Goal: Task Accomplishment & Management: Complete application form

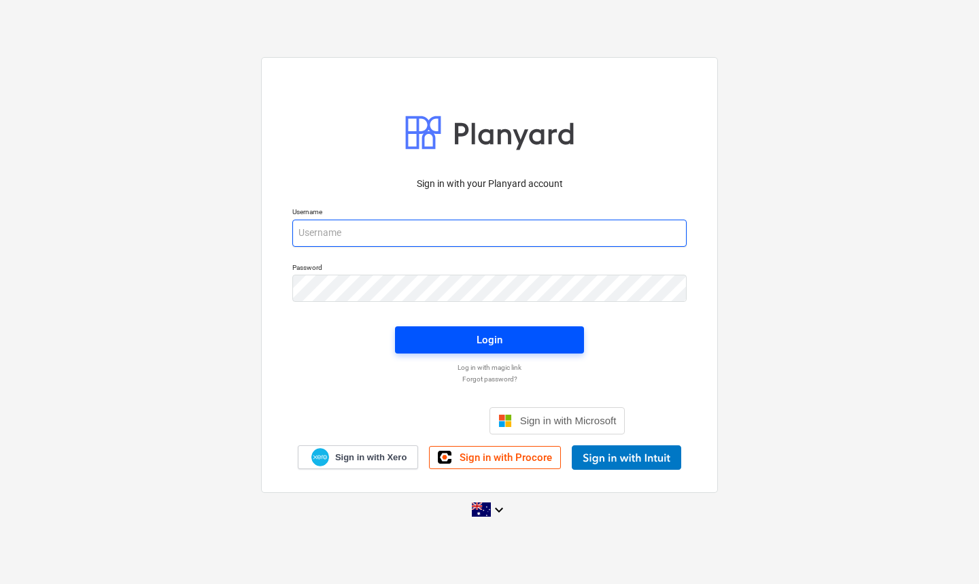
type input "[EMAIL_ADDRESS][DOMAIN_NAME]"
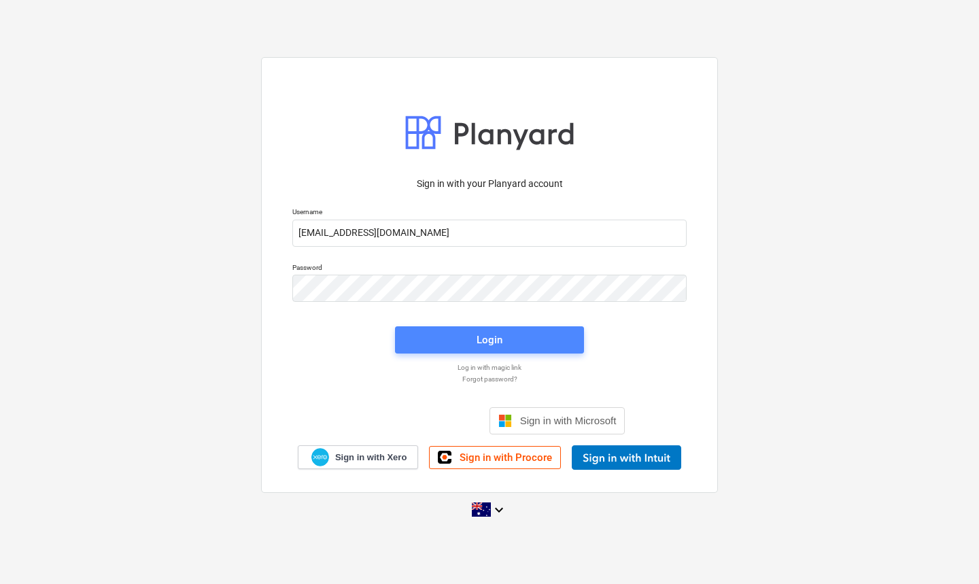
click at [467, 338] on span "Login" at bounding box center [489, 340] width 156 height 18
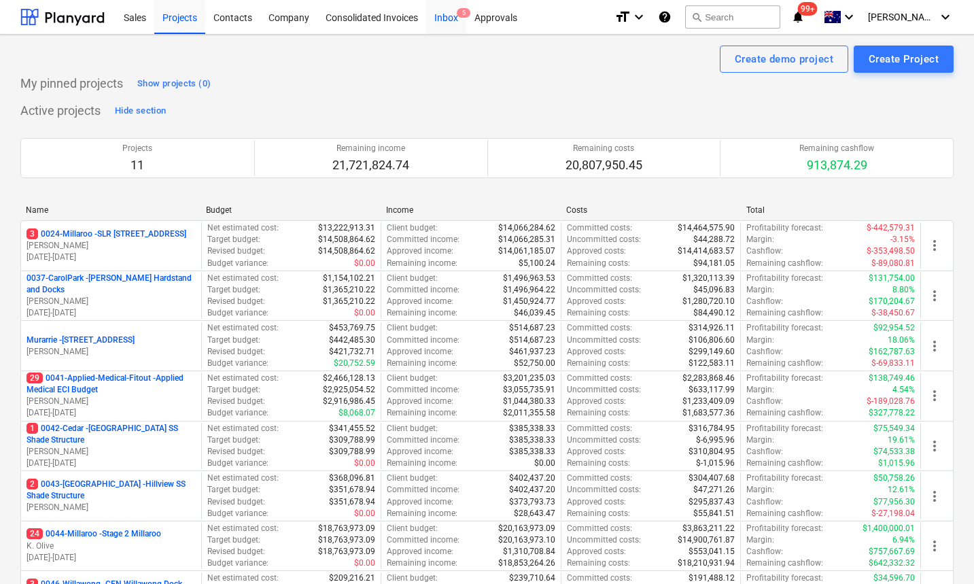
click at [446, 16] on div "Inbox 5" at bounding box center [446, 16] width 40 height 35
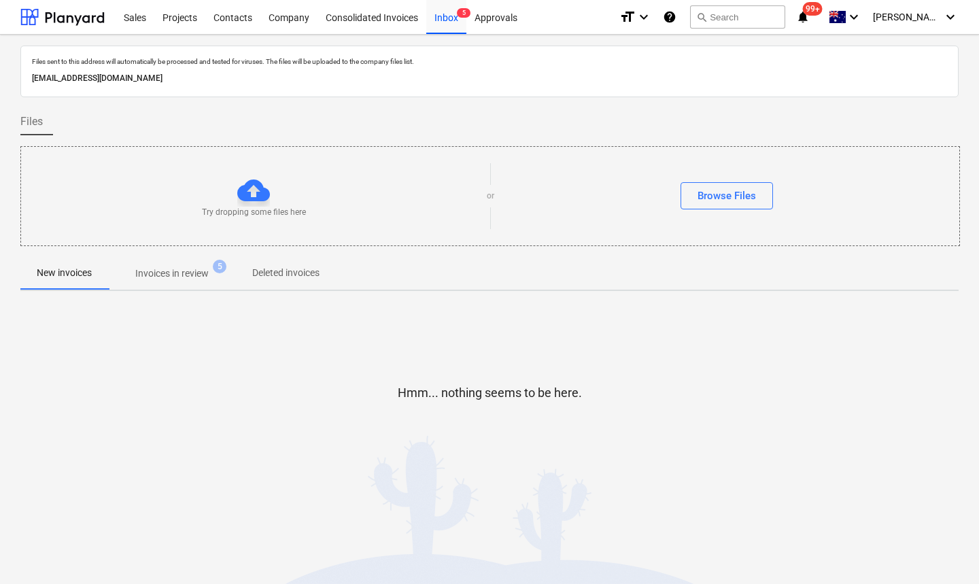
click at [171, 261] on span "Invoices in review 5" at bounding box center [172, 273] width 128 height 24
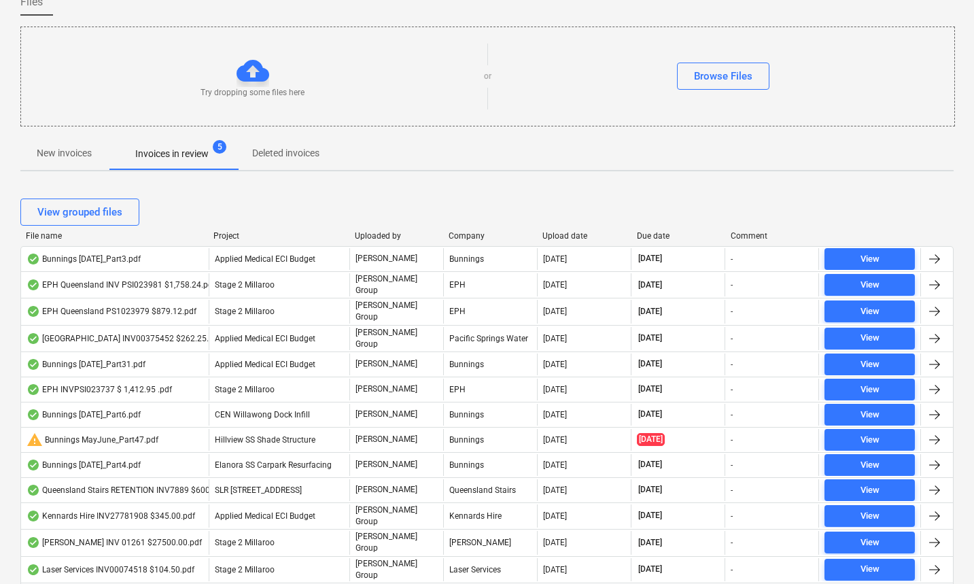
scroll to position [125, 0]
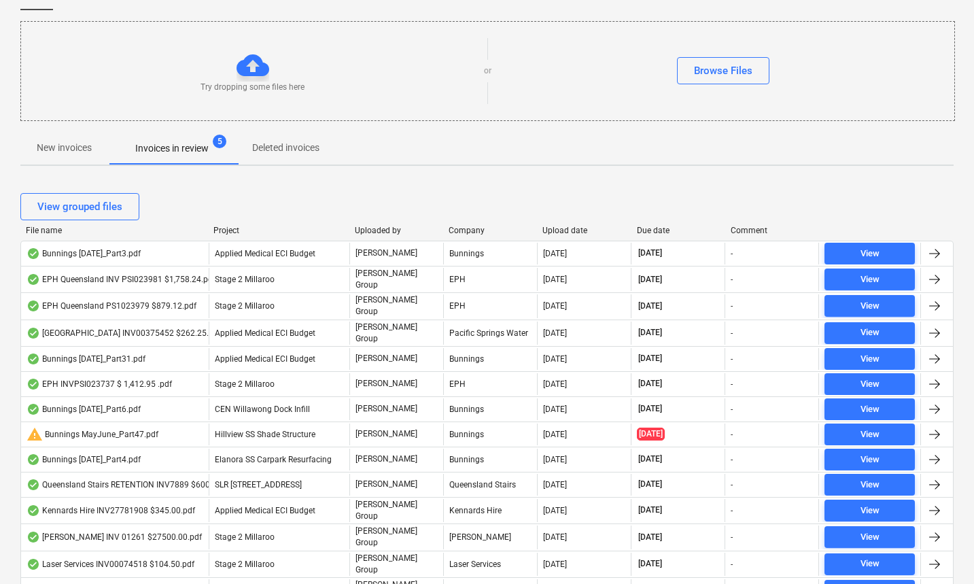
click at [655, 226] on div "Due date" at bounding box center [678, 231] width 83 height 10
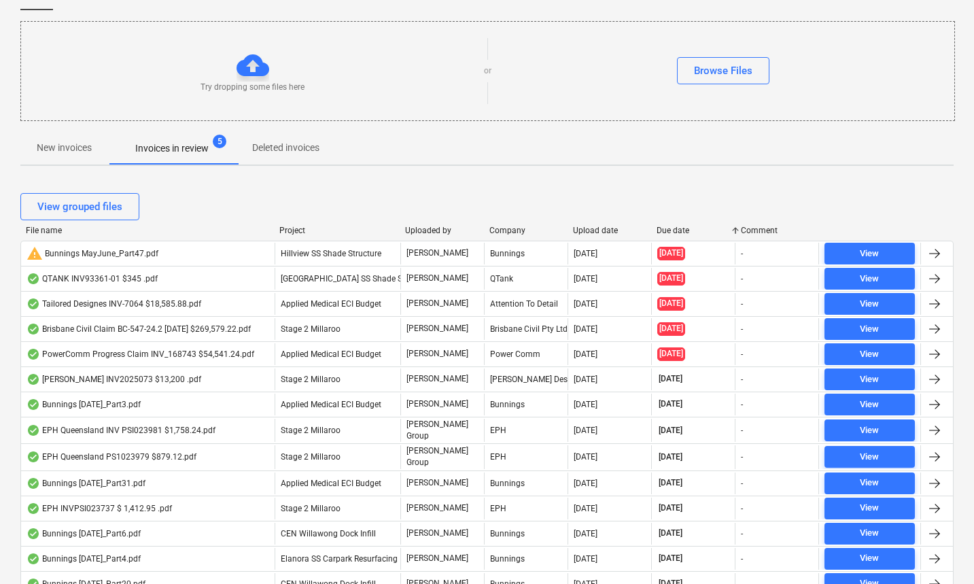
drag, startPoint x: 207, startPoint y: 233, endPoint x: 271, endPoint y: 228, distance: 64.1
click at [273, 233] on div at bounding box center [274, 231] width 24 height 10
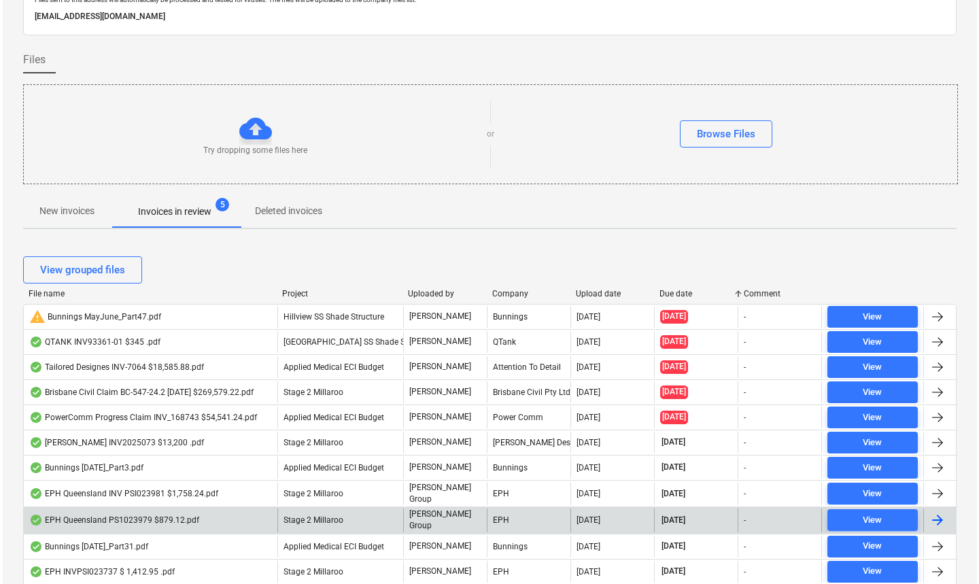
scroll to position [0, 0]
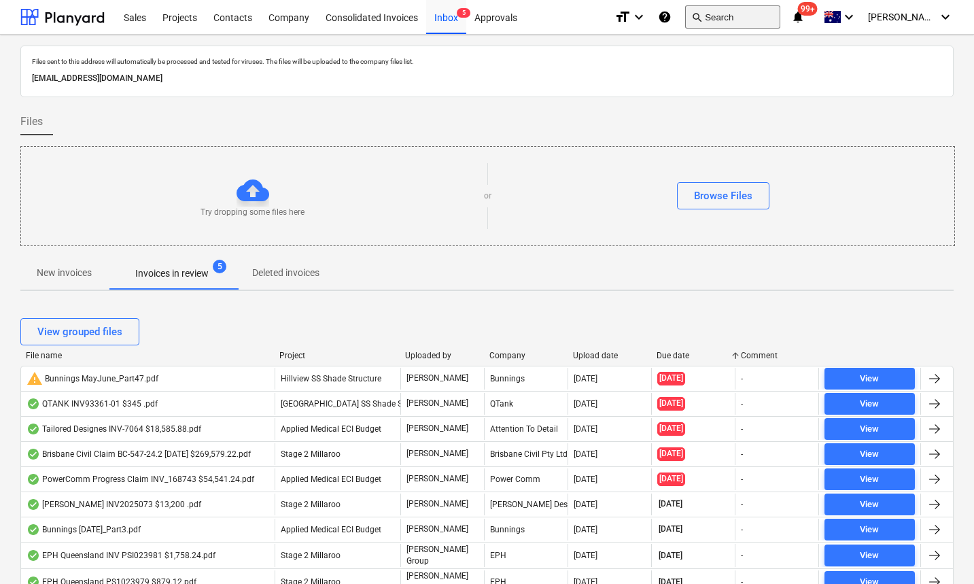
click at [751, 16] on button "search Search" at bounding box center [732, 16] width 95 height 23
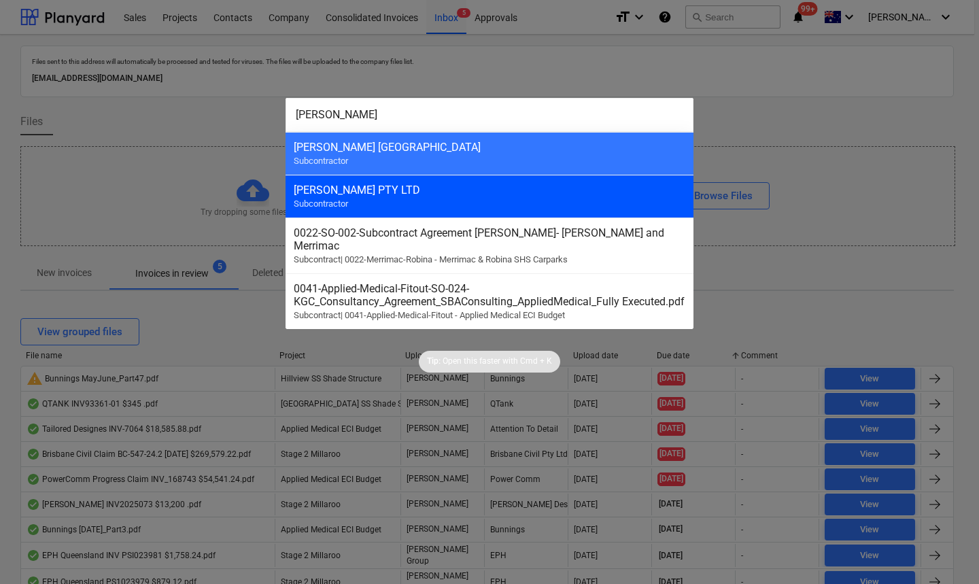
type input "[PERSON_NAME]"
click at [390, 192] on div "[PERSON_NAME] PTY LTD" at bounding box center [490, 190] width 392 height 13
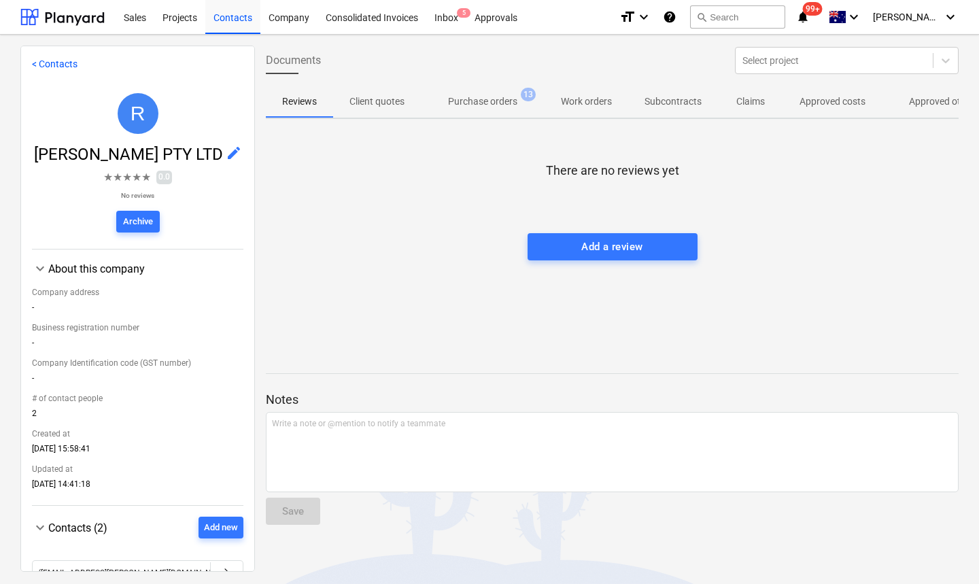
click at [838, 112] on button "Approved costs" at bounding box center [832, 101] width 99 height 33
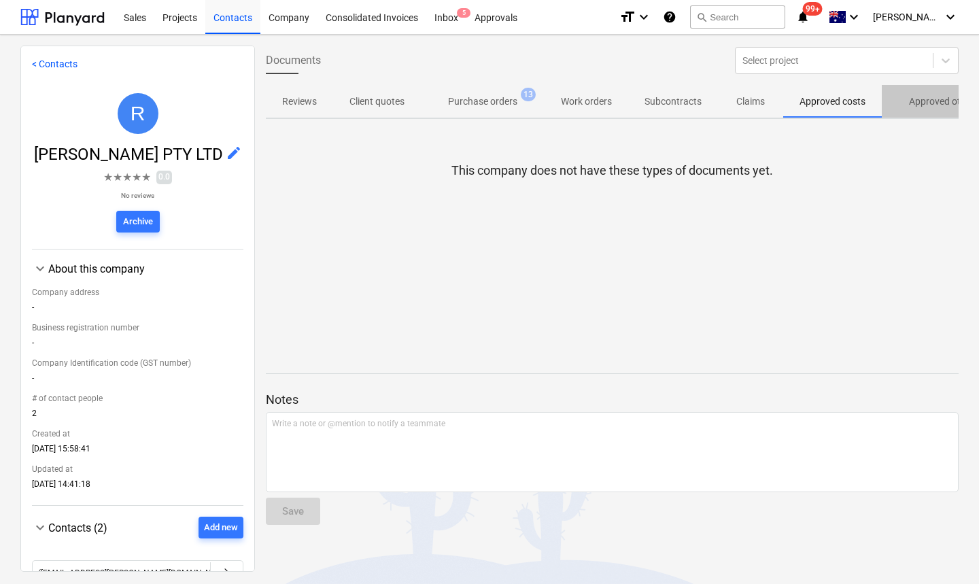
click at [923, 107] on p "Approved other costs" at bounding box center [954, 102] width 90 height 14
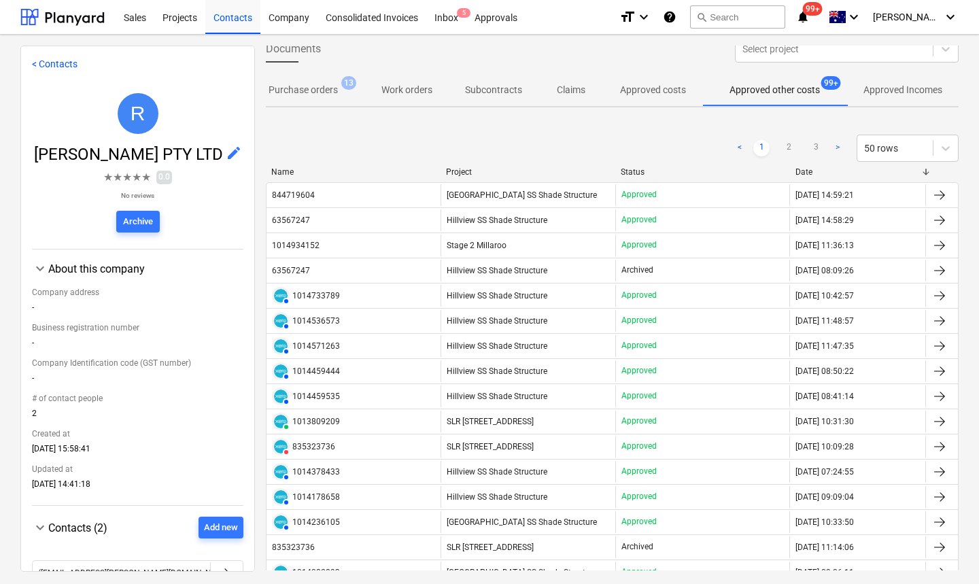
scroll to position [0, 185]
click at [654, 91] on p "Approved costs" at bounding box center [653, 90] width 66 height 14
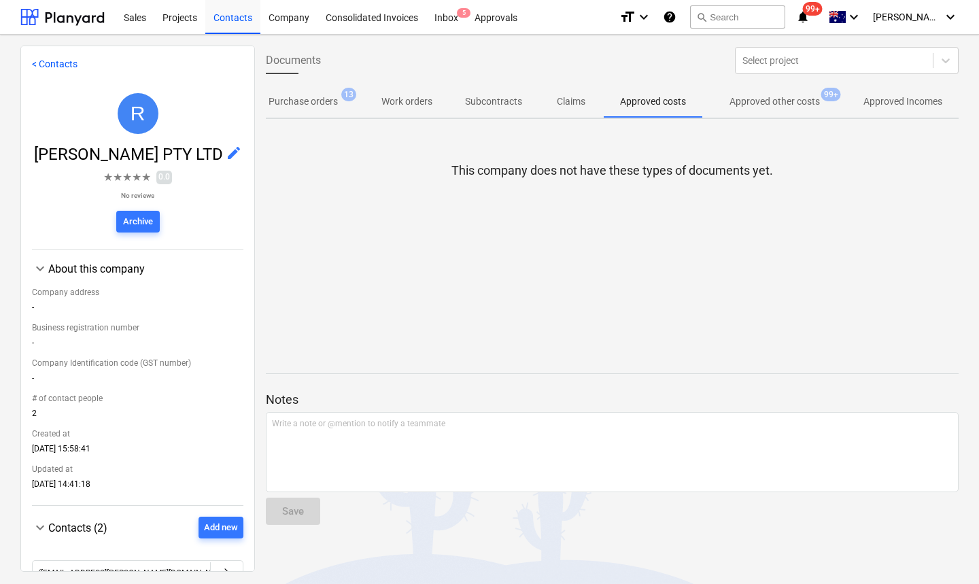
click at [761, 95] on p "Approved other costs" at bounding box center [775, 102] width 90 height 14
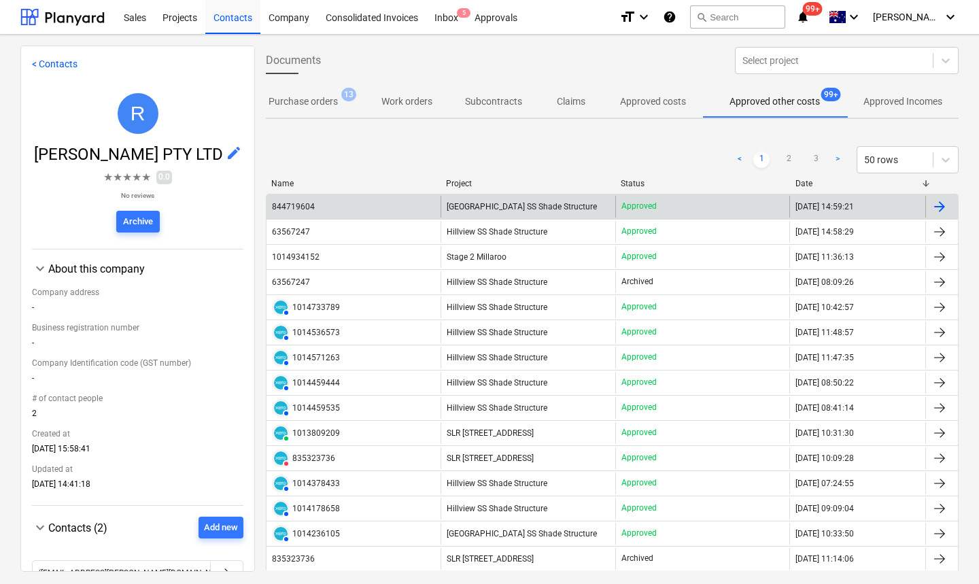
click at [311, 209] on div "844719604" at bounding box center [293, 207] width 43 height 10
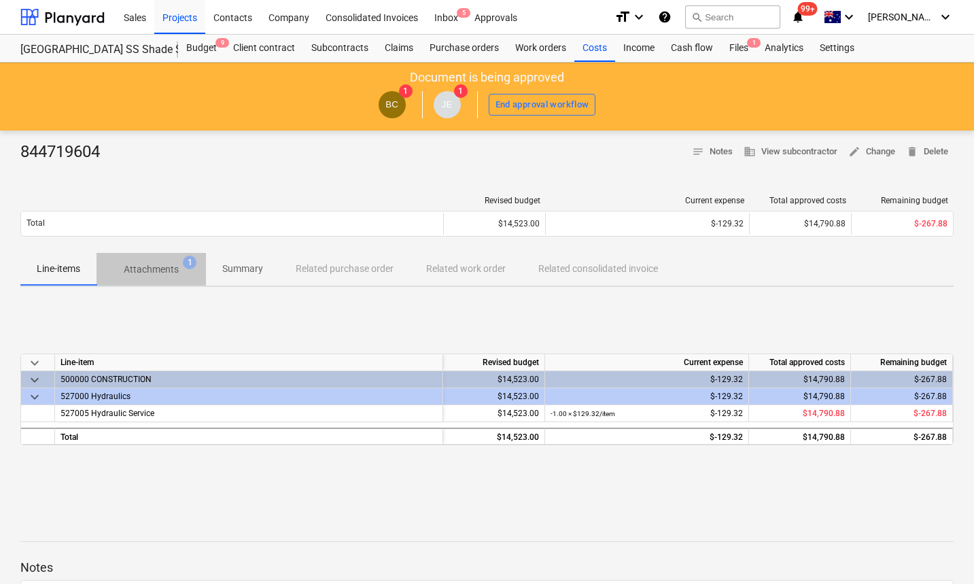
click at [164, 273] on p "Attachments" at bounding box center [151, 269] width 55 height 14
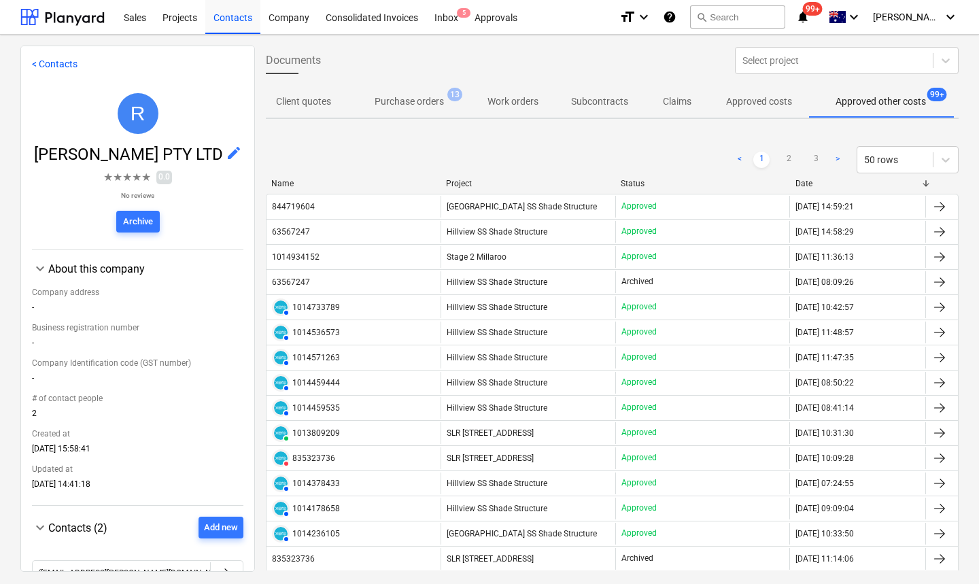
scroll to position [0, 73]
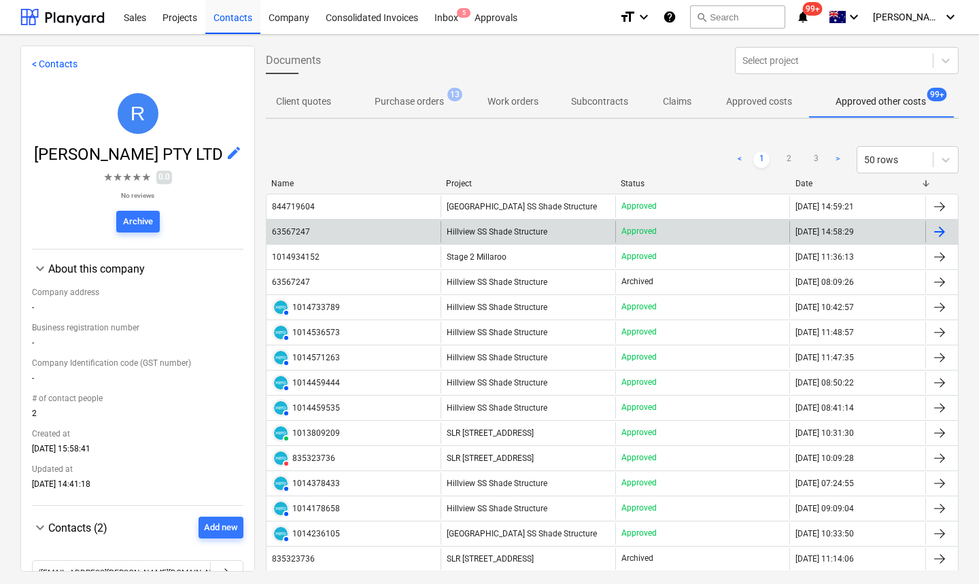
click at [293, 234] on div "63567247" at bounding box center [291, 232] width 38 height 10
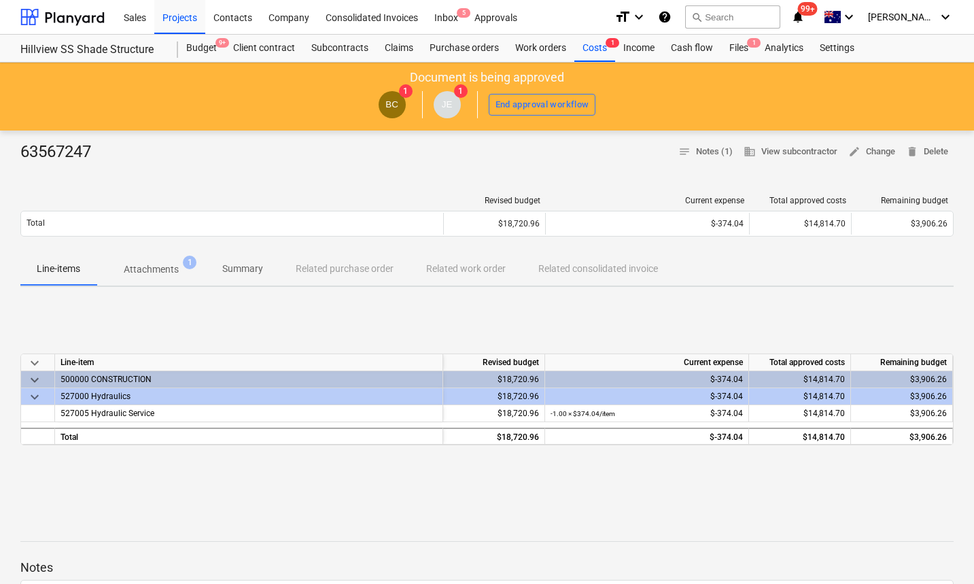
click at [160, 275] on p "Attachments" at bounding box center [151, 269] width 55 height 14
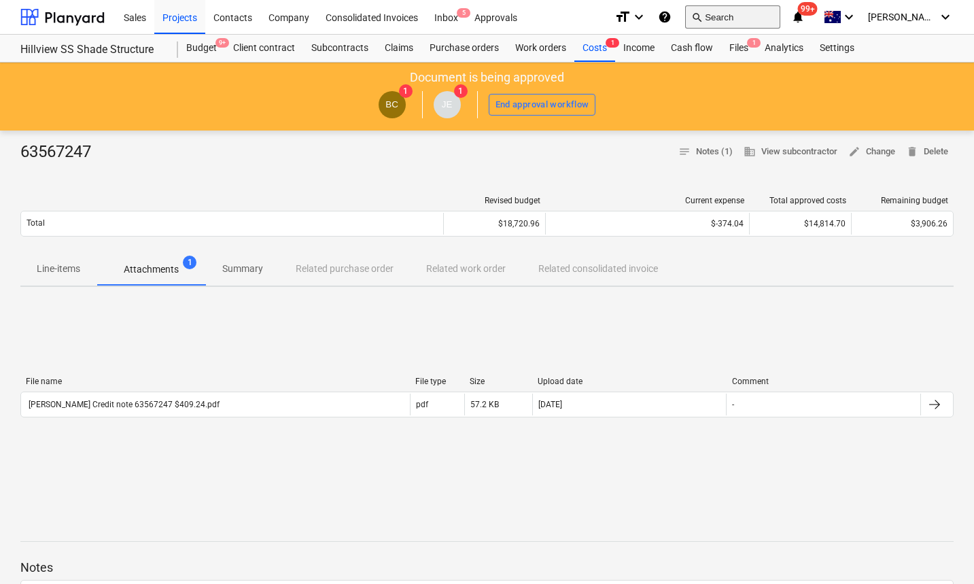
click at [764, 17] on button "search Search" at bounding box center [732, 16] width 95 height 23
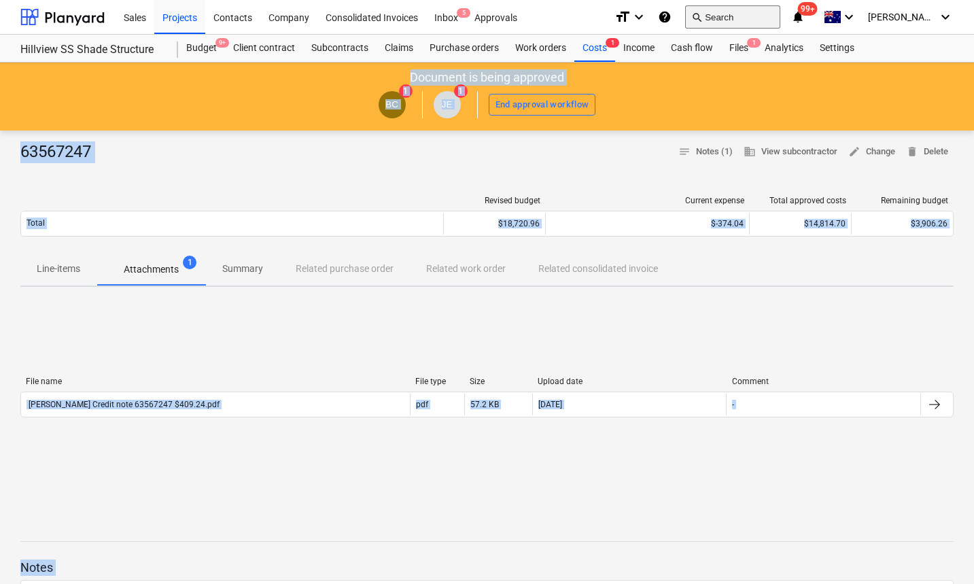
click at [764, 17] on button "search Search" at bounding box center [732, 16] width 95 height 23
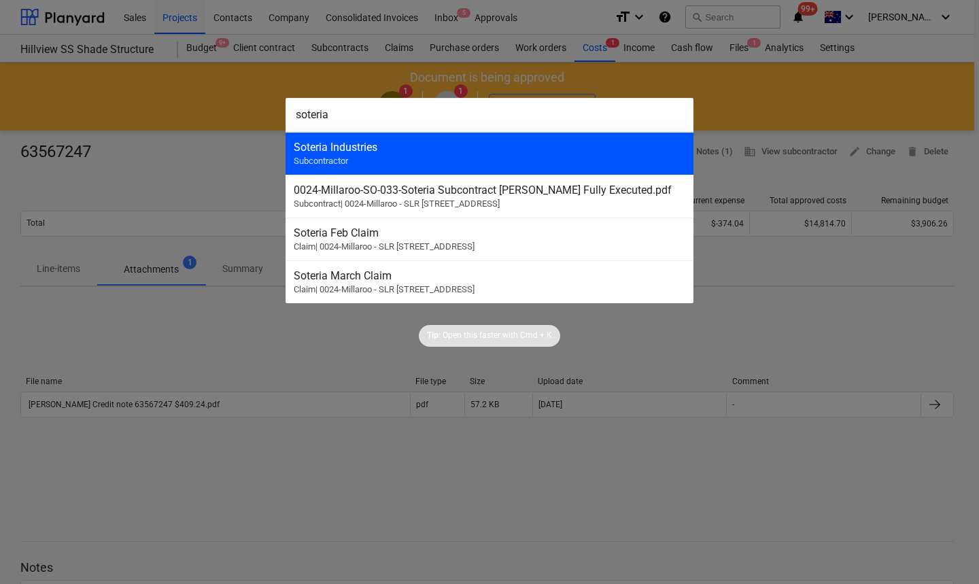
type input "soteria"
click at [333, 148] on div "Soteria Industries" at bounding box center [490, 147] width 392 height 13
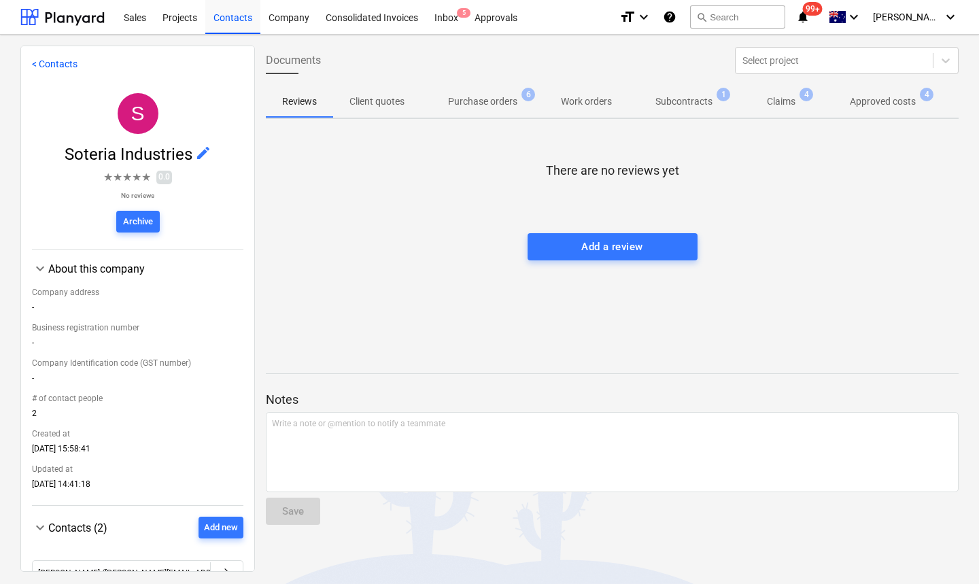
click at [877, 112] on span "Approved costs 4" at bounding box center [883, 101] width 120 height 24
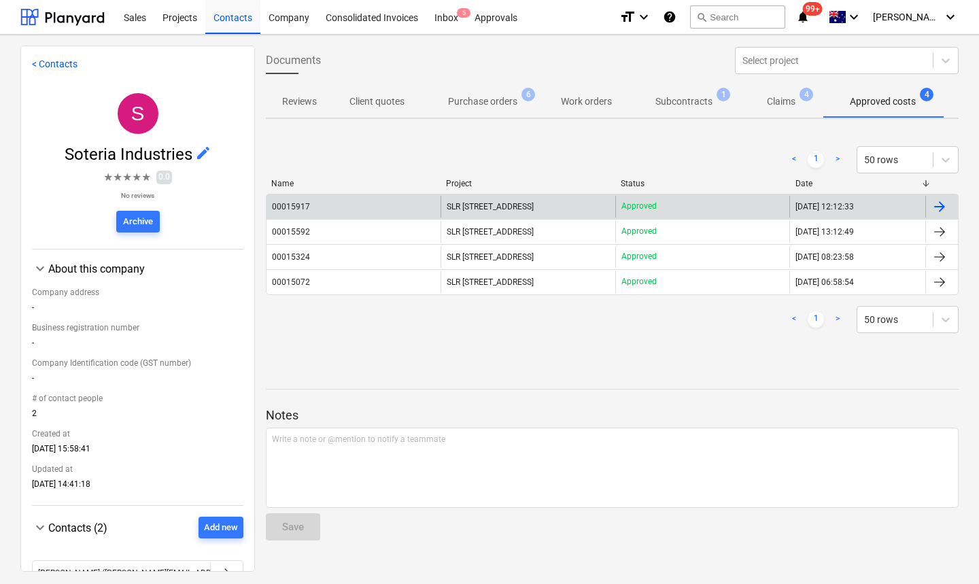
click at [303, 206] on div "00015917" at bounding box center [291, 207] width 38 height 10
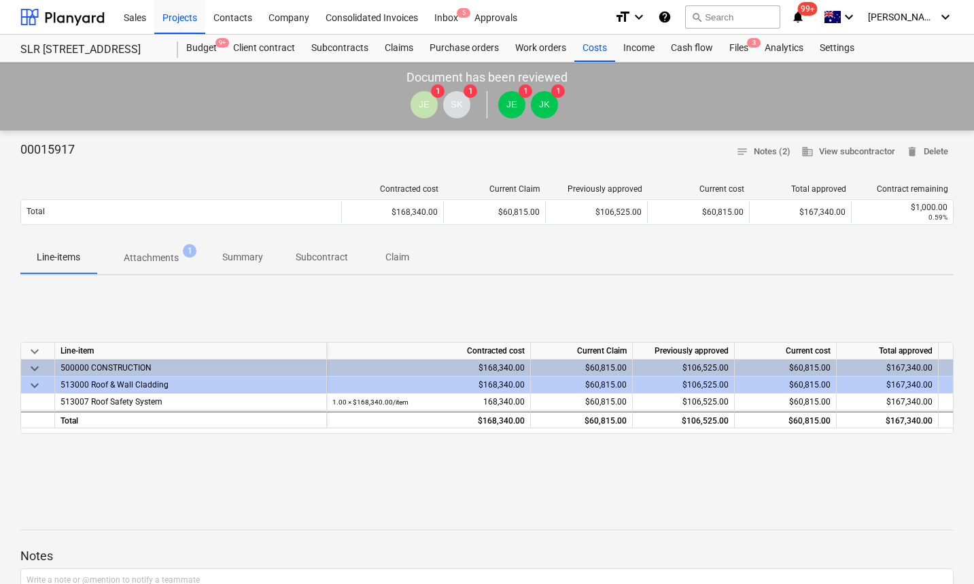
click at [171, 260] on p "Attachments" at bounding box center [151, 258] width 55 height 14
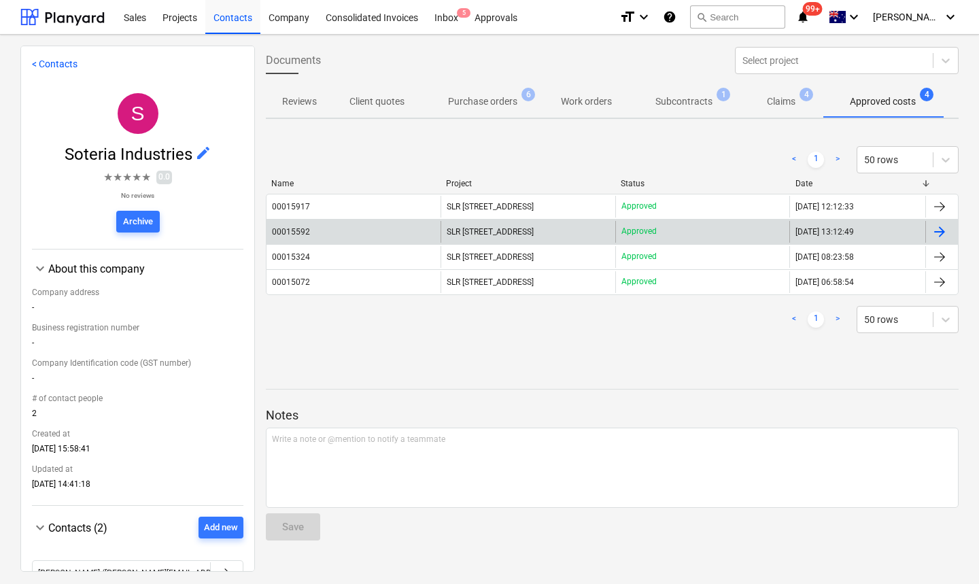
click at [289, 233] on div "00015592" at bounding box center [291, 232] width 38 height 10
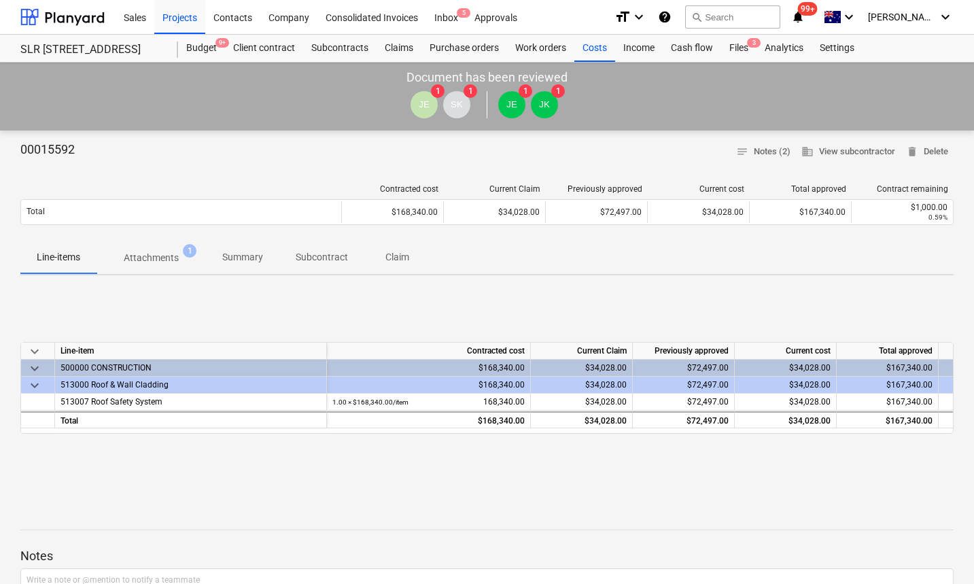
click at [148, 262] on p "Attachments" at bounding box center [151, 258] width 55 height 14
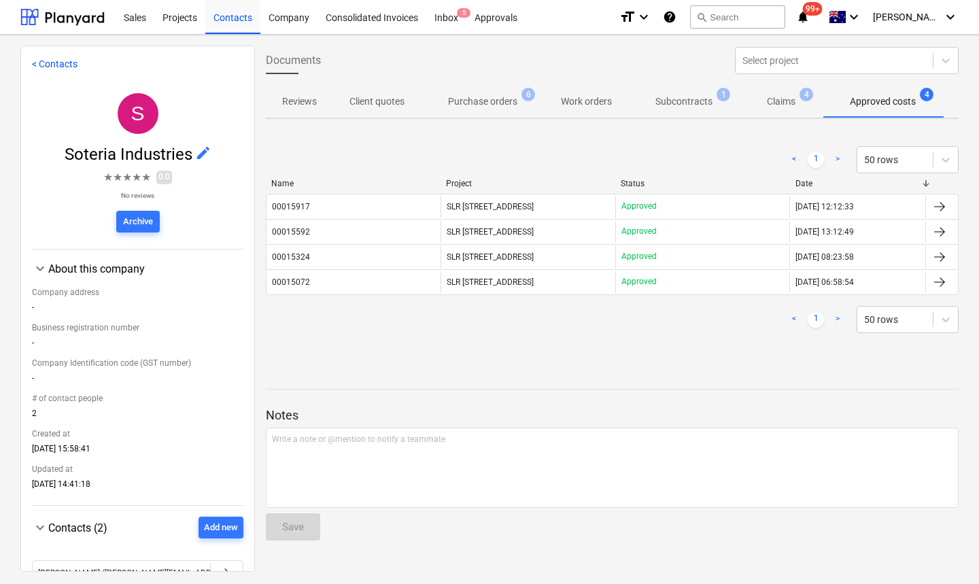
click at [698, 107] on p "Subcontracts" at bounding box center [683, 102] width 57 height 14
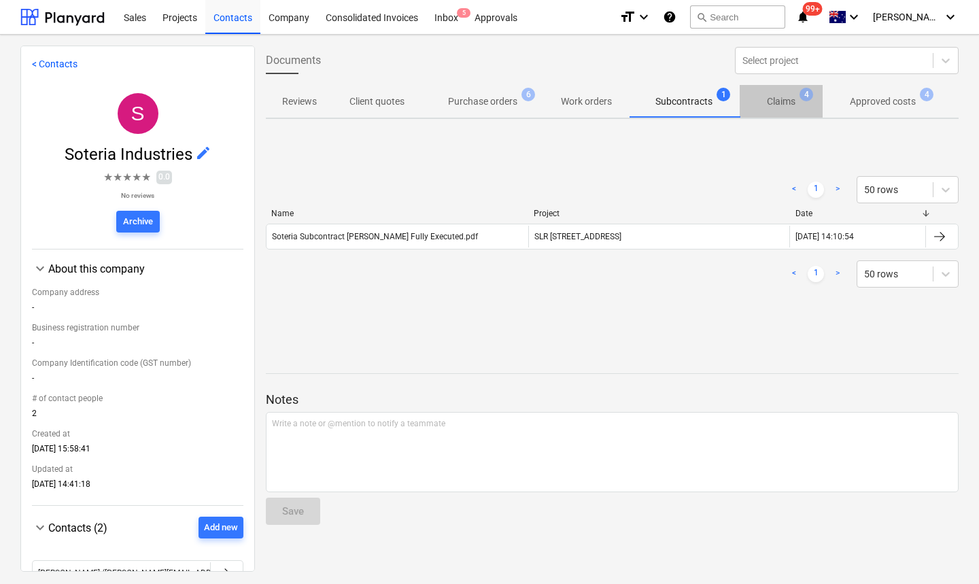
click at [778, 100] on p "Claims" at bounding box center [781, 102] width 29 height 14
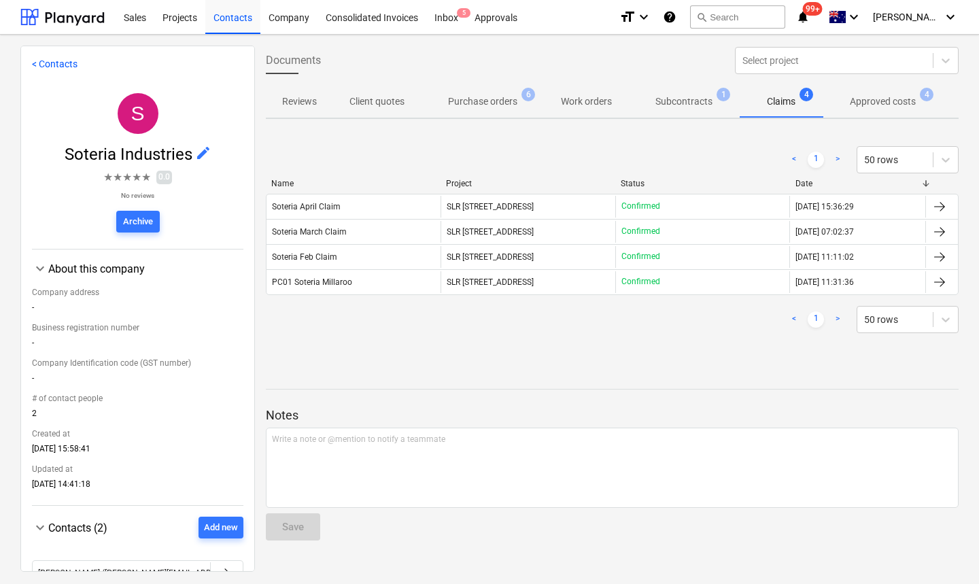
click at [885, 101] on p "Approved costs" at bounding box center [883, 102] width 66 height 14
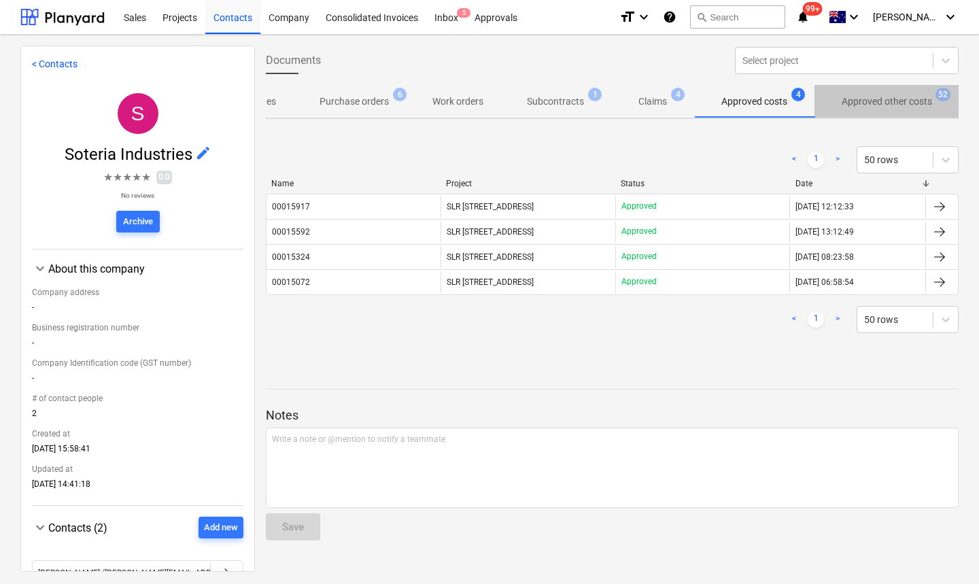
click at [893, 97] on p "Approved other costs" at bounding box center [887, 102] width 90 height 14
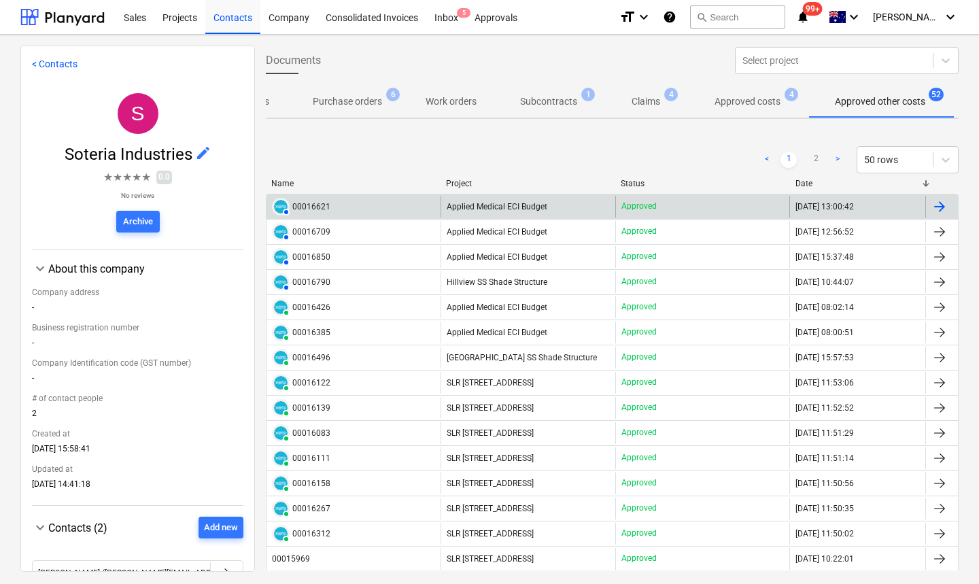
click at [304, 208] on div "00016621" at bounding box center [311, 207] width 38 height 10
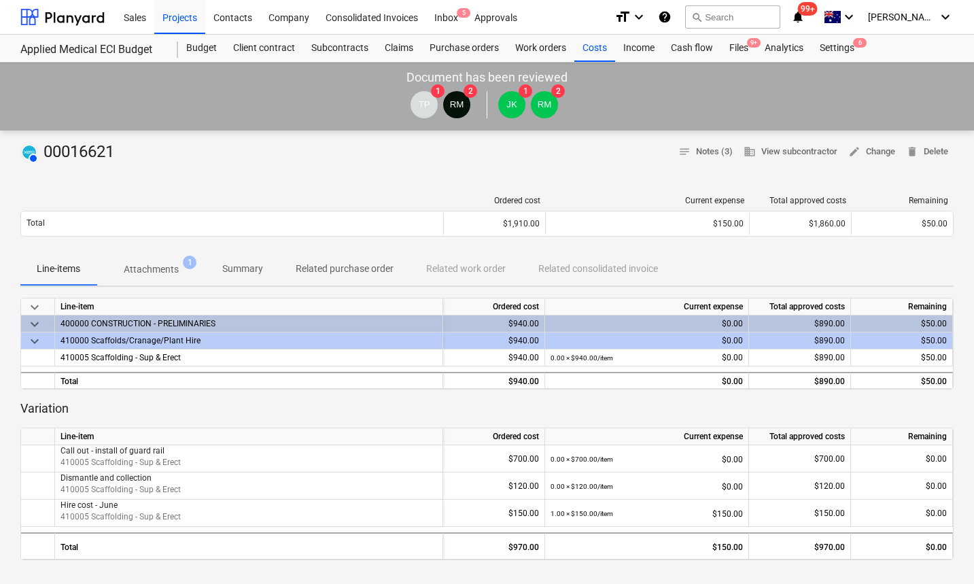
click at [164, 271] on p "Attachments" at bounding box center [151, 269] width 55 height 14
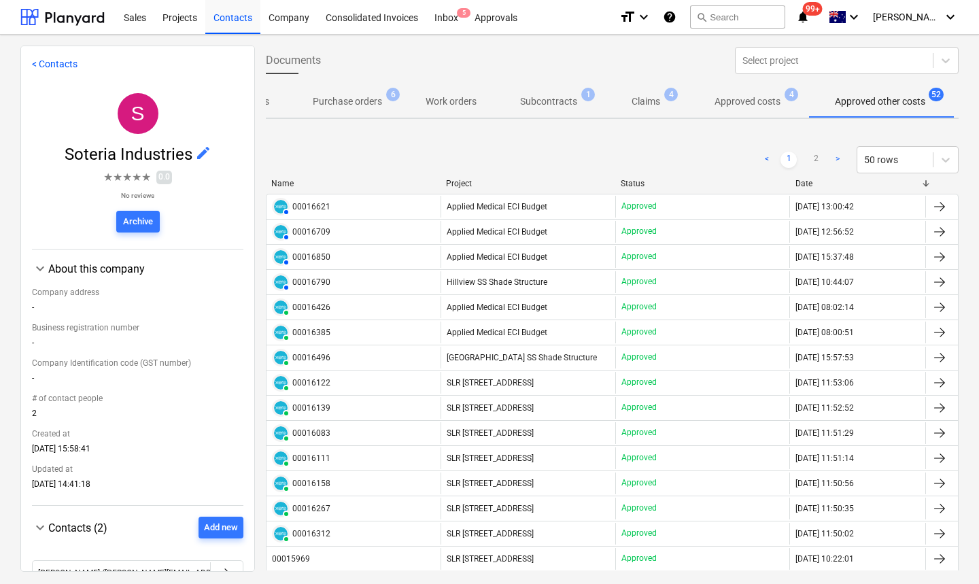
scroll to position [1, 0]
click at [738, 90] on span "Approved costs 4" at bounding box center [747, 100] width 120 height 24
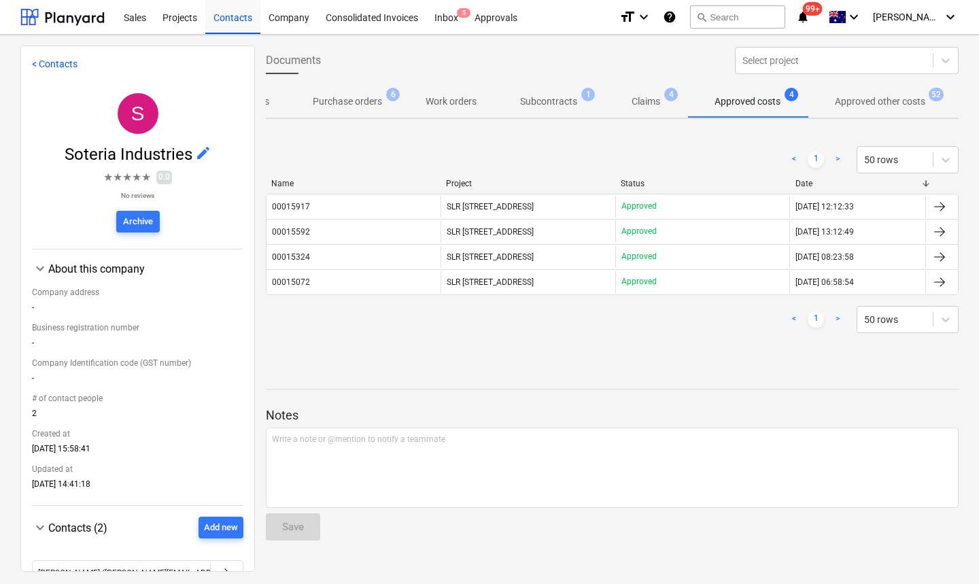
click at [846, 97] on p "Approved other costs" at bounding box center [880, 102] width 90 height 14
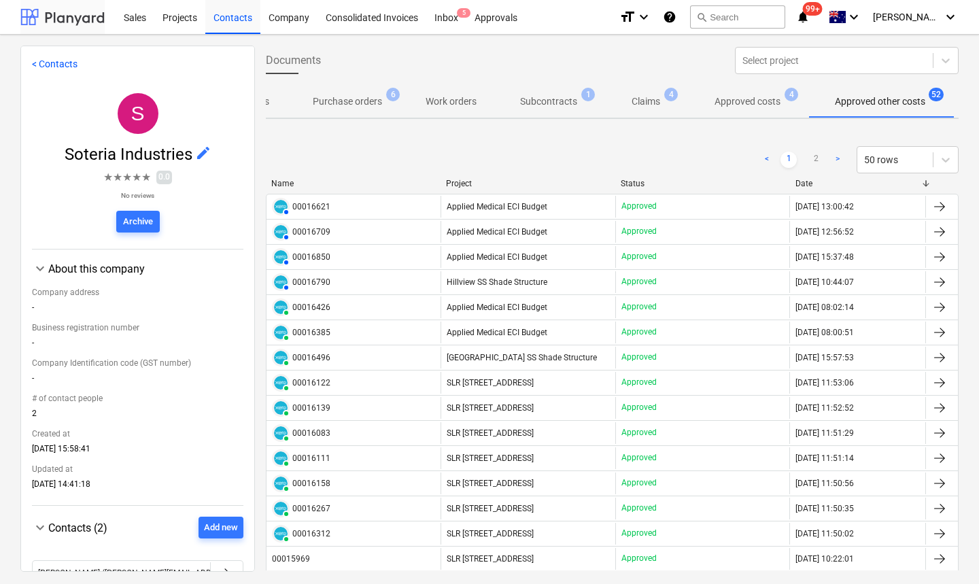
click at [48, 21] on div at bounding box center [62, 17] width 84 height 34
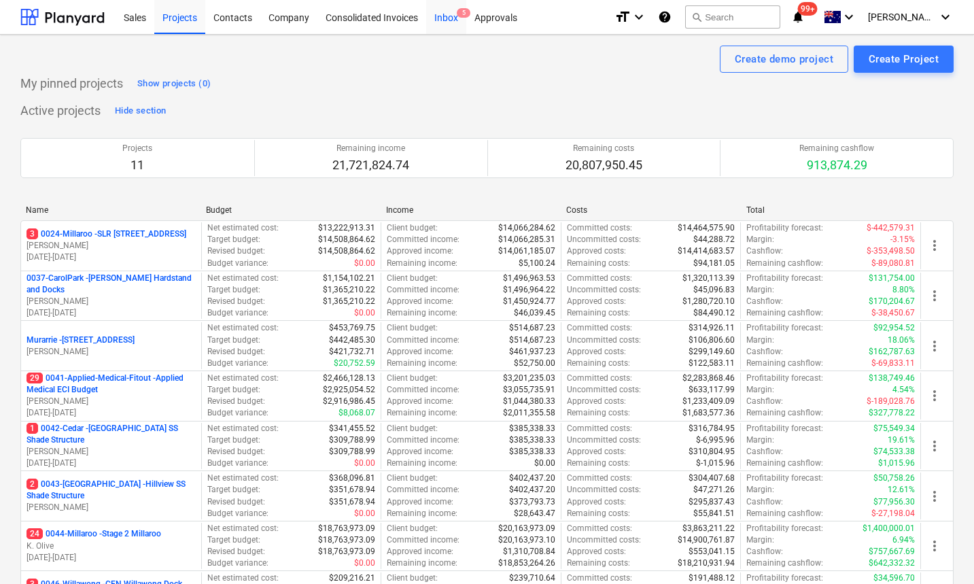
click at [454, 19] on div "Inbox 5" at bounding box center [446, 16] width 40 height 35
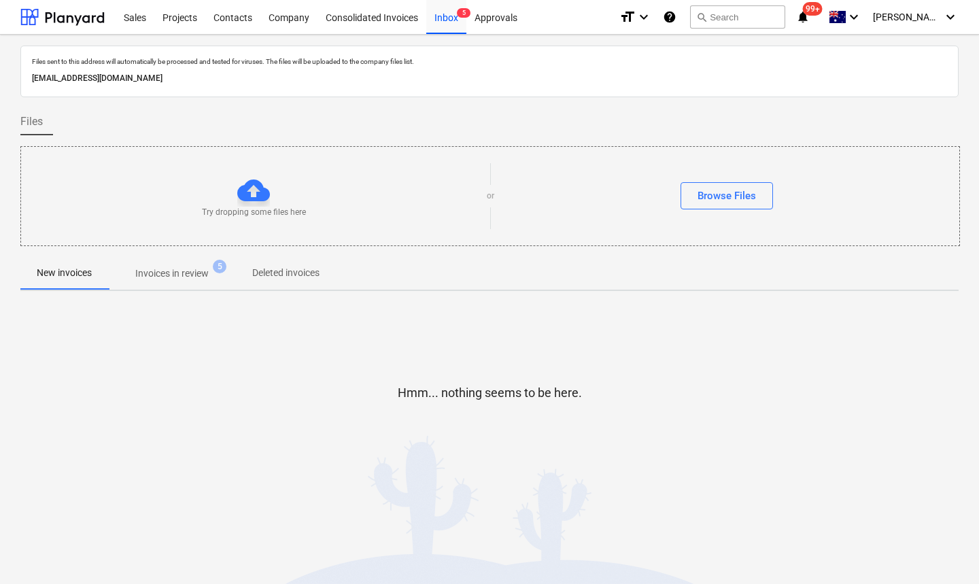
click at [181, 275] on p "Invoices in review" at bounding box center [171, 274] width 73 height 14
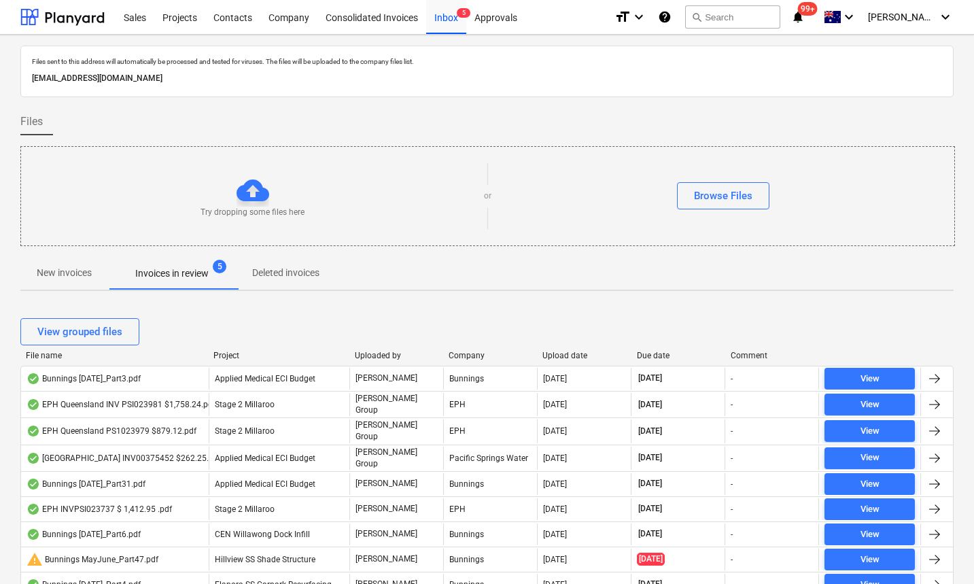
click at [651, 356] on div "Due date" at bounding box center [678, 356] width 83 height 10
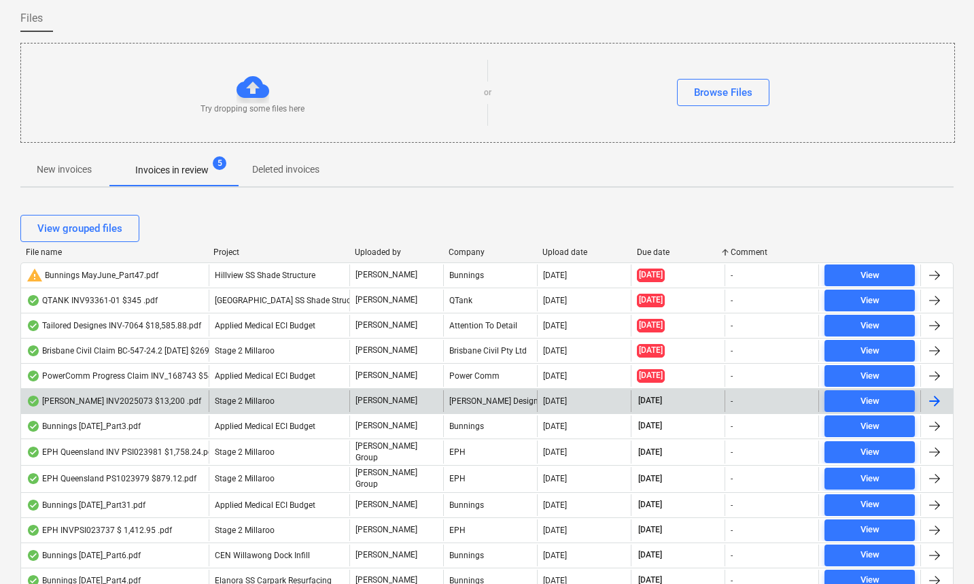
scroll to position [125, 0]
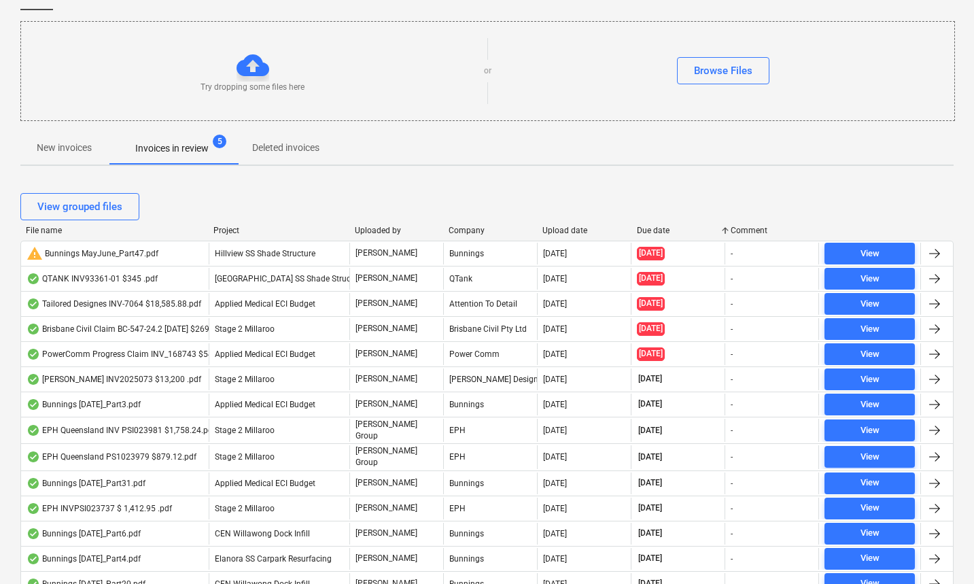
click at [44, 228] on div "File name" at bounding box center [114, 231] width 177 height 10
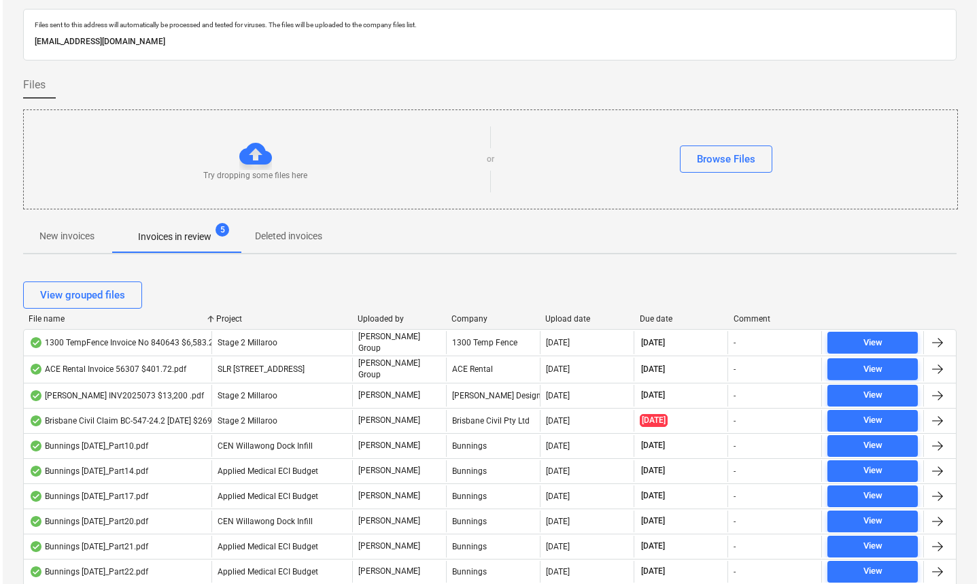
scroll to position [0, 0]
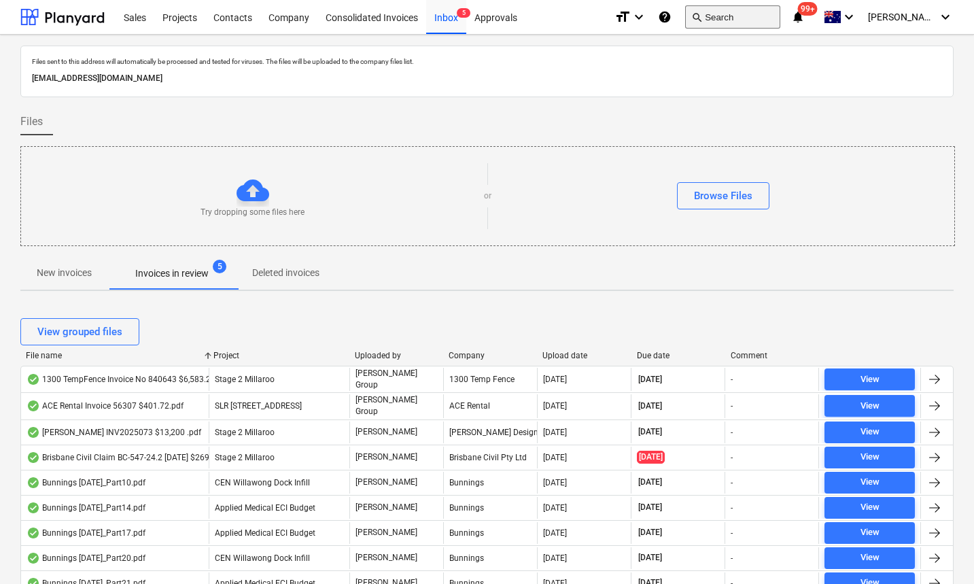
click at [751, 15] on button "search Search" at bounding box center [732, 16] width 95 height 23
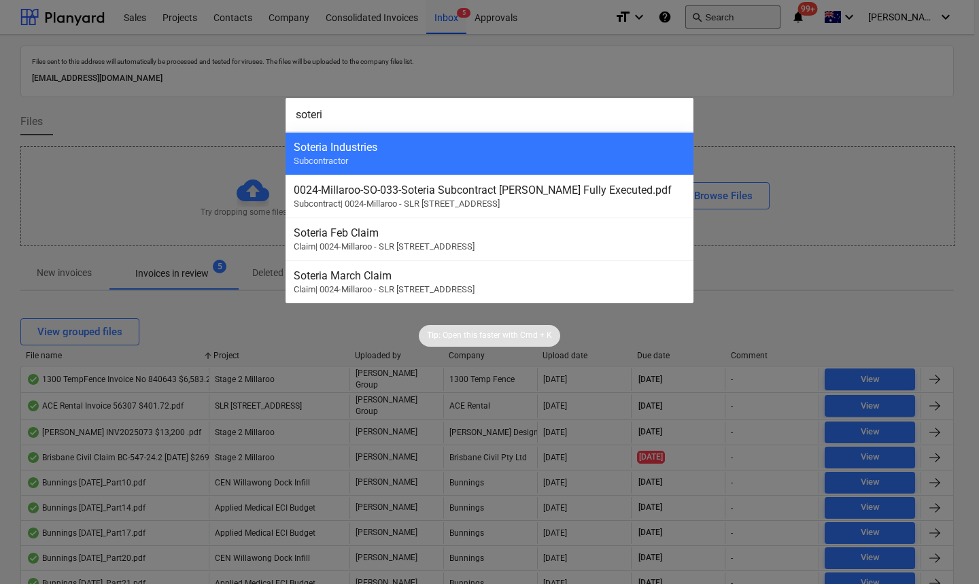
type input "soteria"
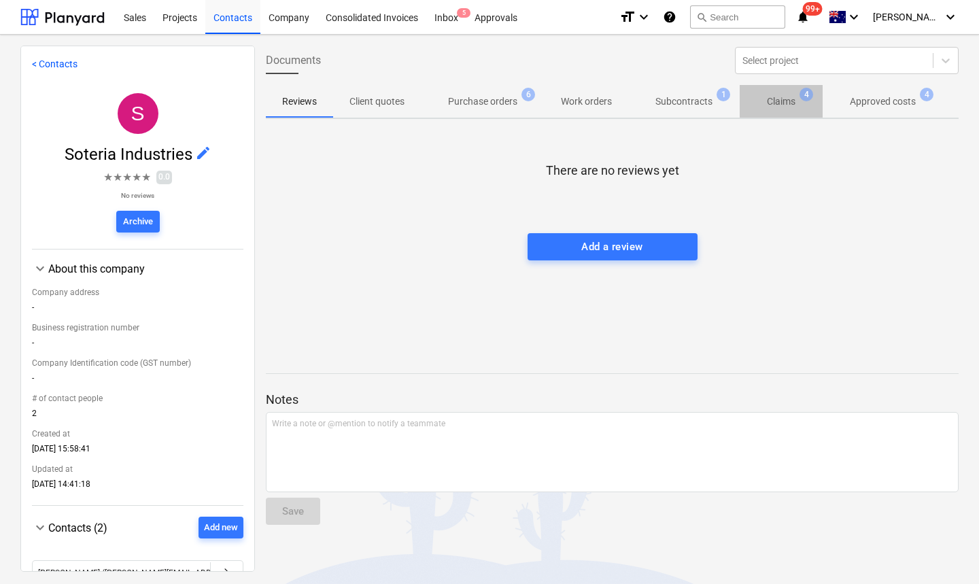
click at [784, 106] on p "Claims" at bounding box center [781, 102] width 29 height 14
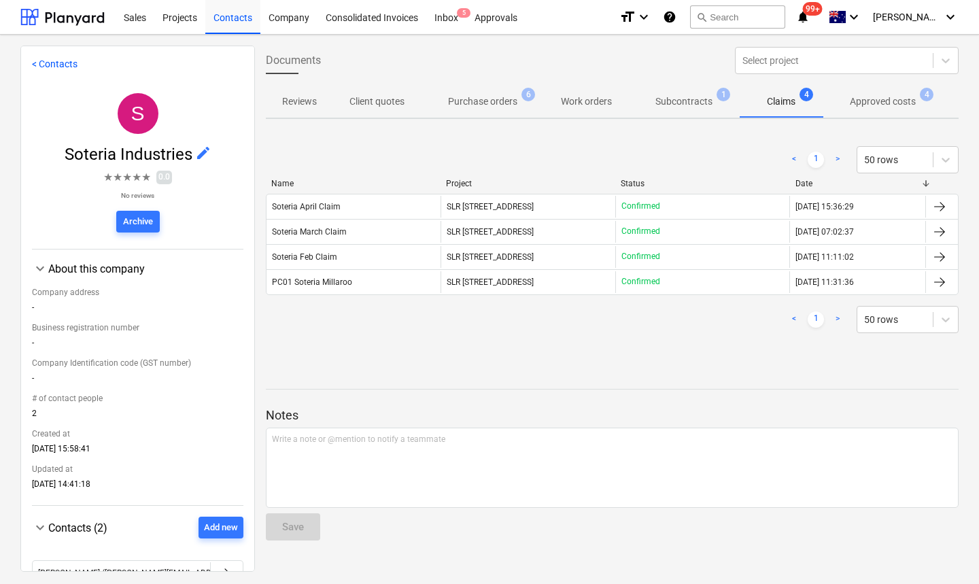
click at [859, 103] on p "Approved costs" at bounding box center [883, 102] width 66 height 14
click at [303, 205] on div "00015917" at bounding box center [291, 207] width 38 height 10
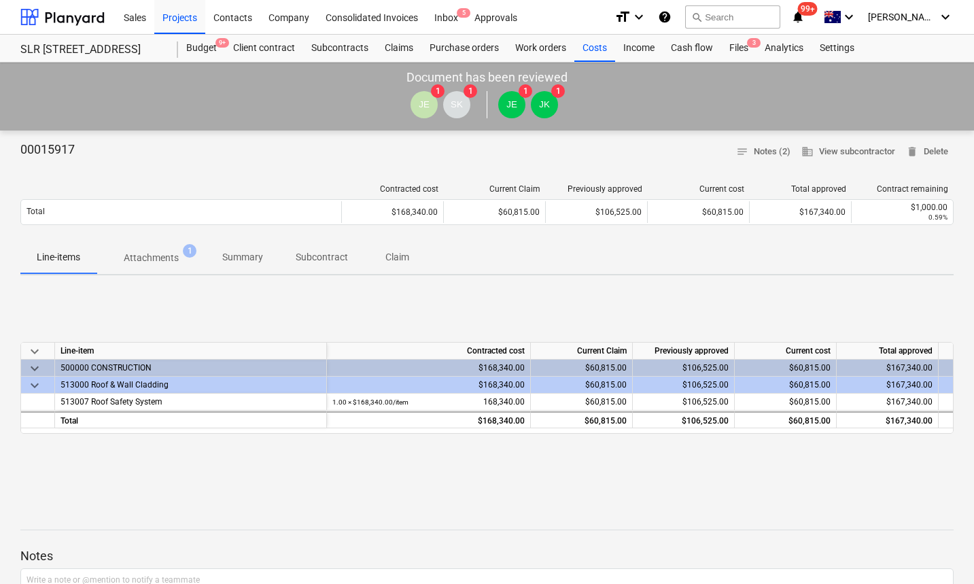
click at [148, 254] on p "Attachments" at bounding box center [151, 258] width 55 height 14
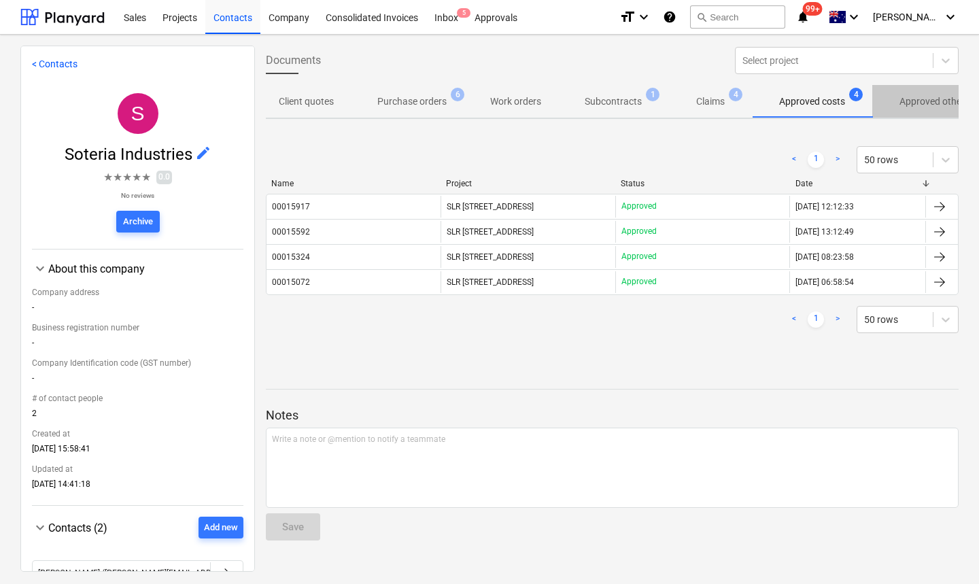
click at [899, 103] on span "Approved other costs 52" at bounding box center [945, 102] width 112 height 14
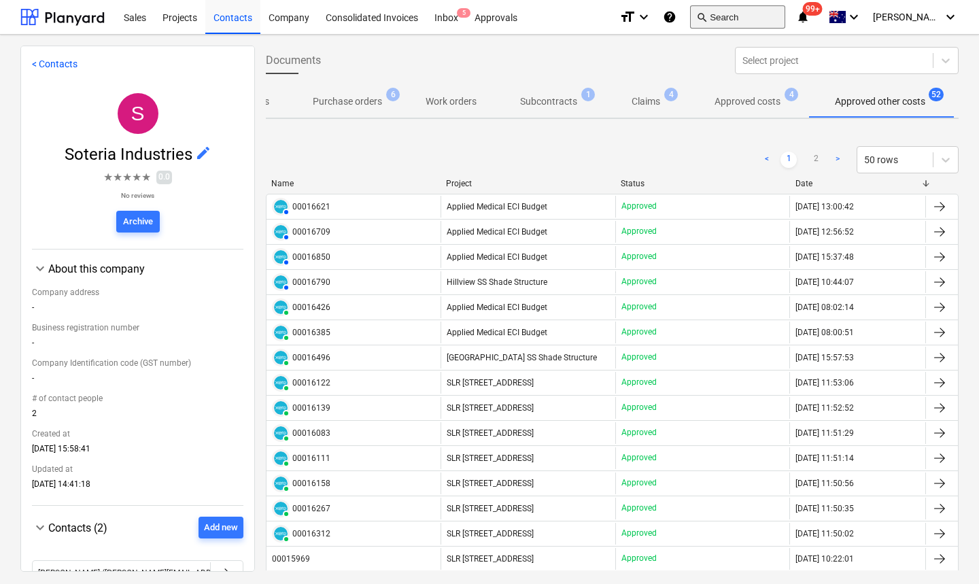
click at [763, 18] on button "search Search" at bounding box center [737, 16] width 95 height 23
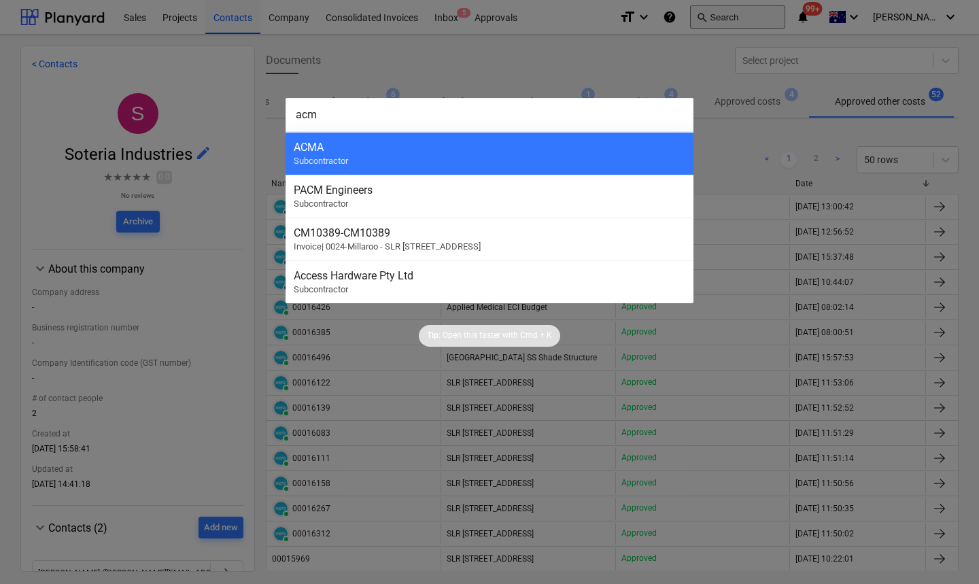
type input "acma"
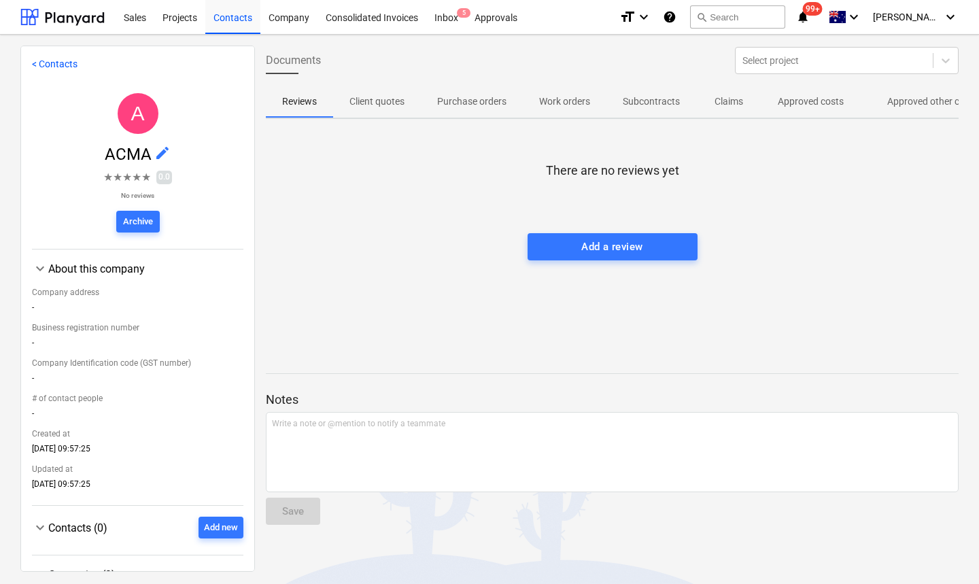
click at [914, 93] on span "Approved other costs 1" at bounding box center [932, 101] width 145 height 24
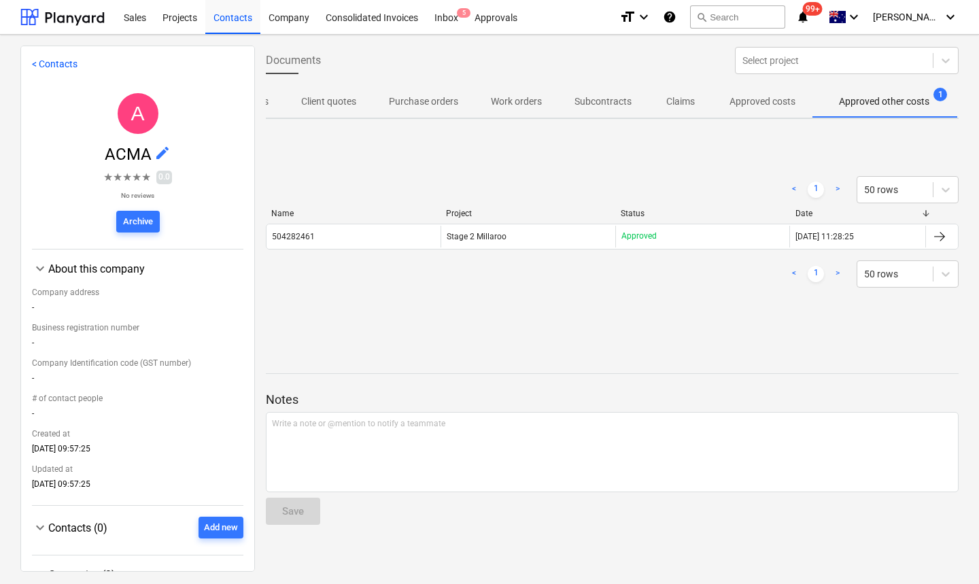
scroll to position [0, 52]
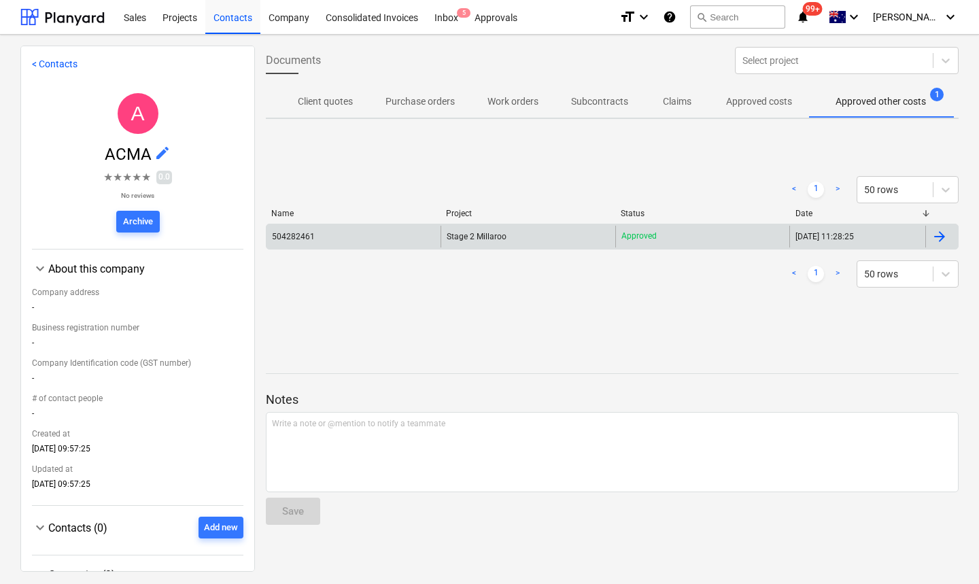
click at [299, 239] on div "504282461" at bounding box center [293, 237] width 43 height 10
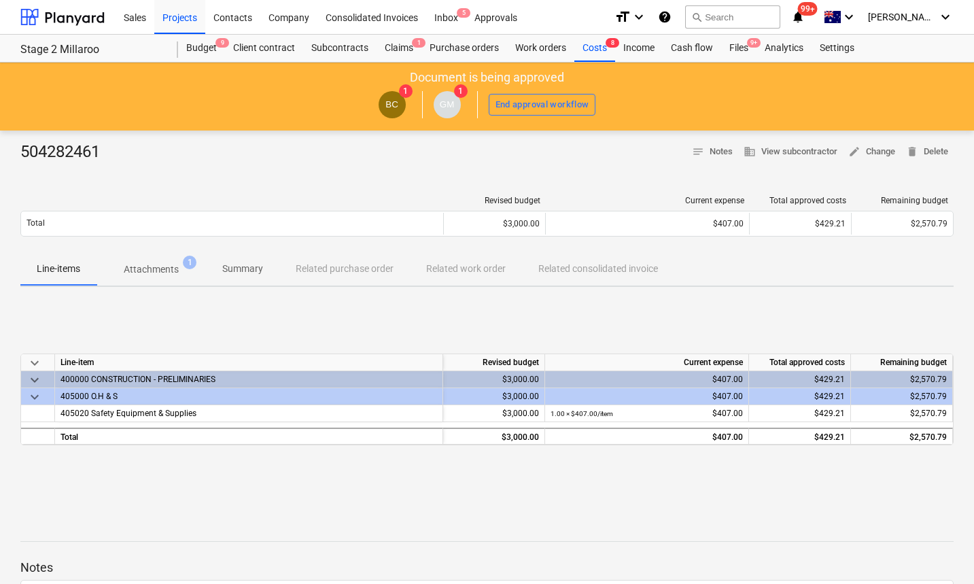
click at [160, 269] on p "Attachments" at bounding box center [151, 269] width 55 height 14
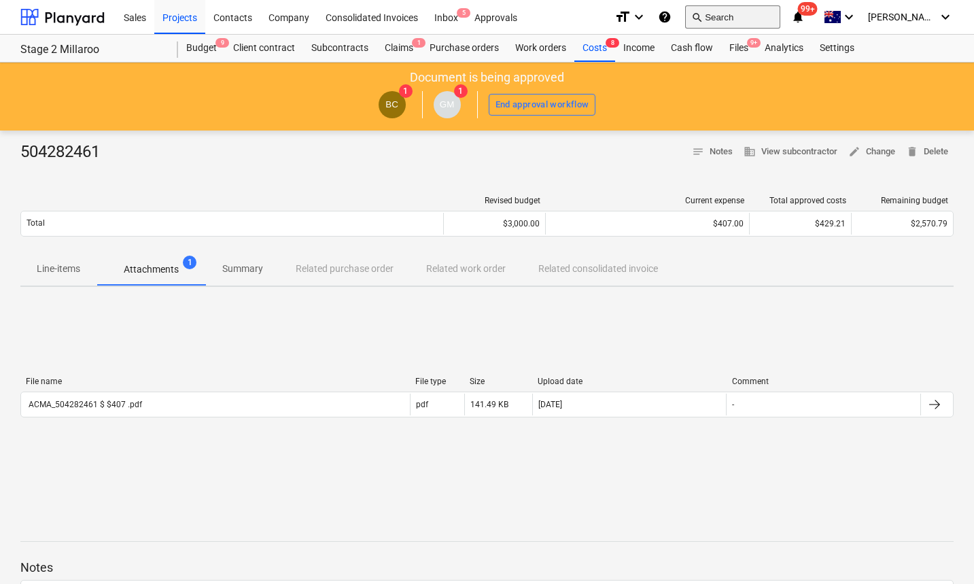
click at [755, 19] on button "search Search" at bounding box center [732, 16] width 95 height 23
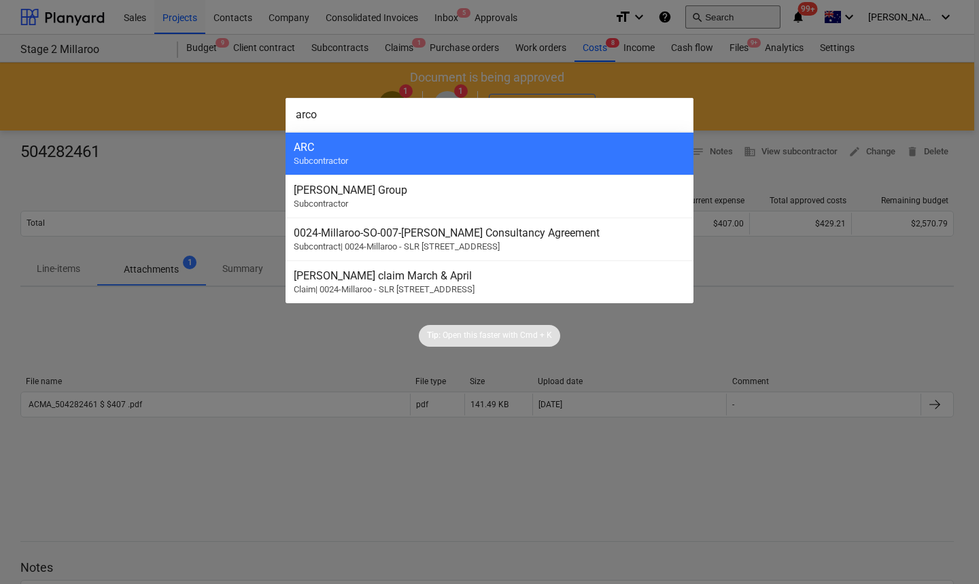
type input "[PERSON_NAME]"
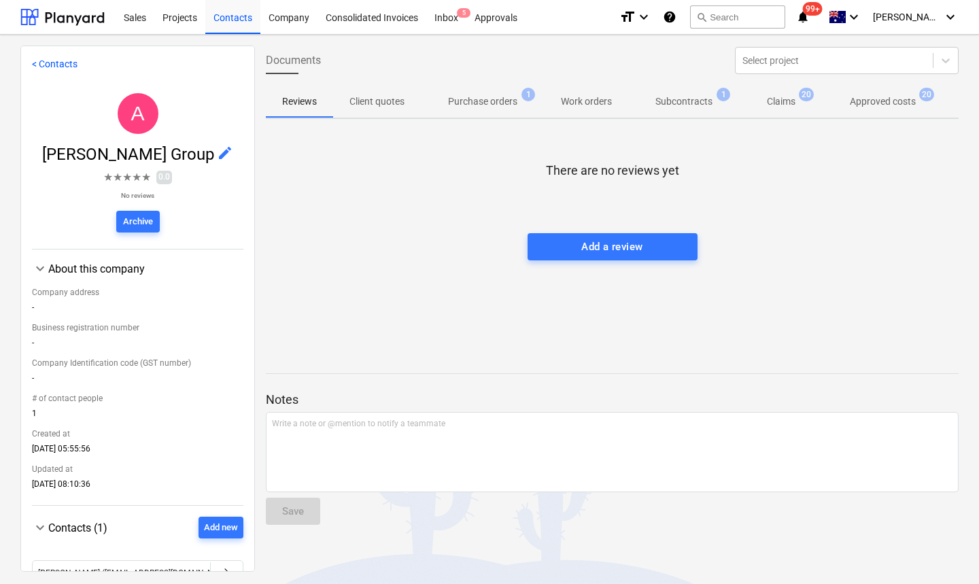
click at [829, 103] on span "Approved costs 20" at bounding box center [883, 101] width 120 height 24
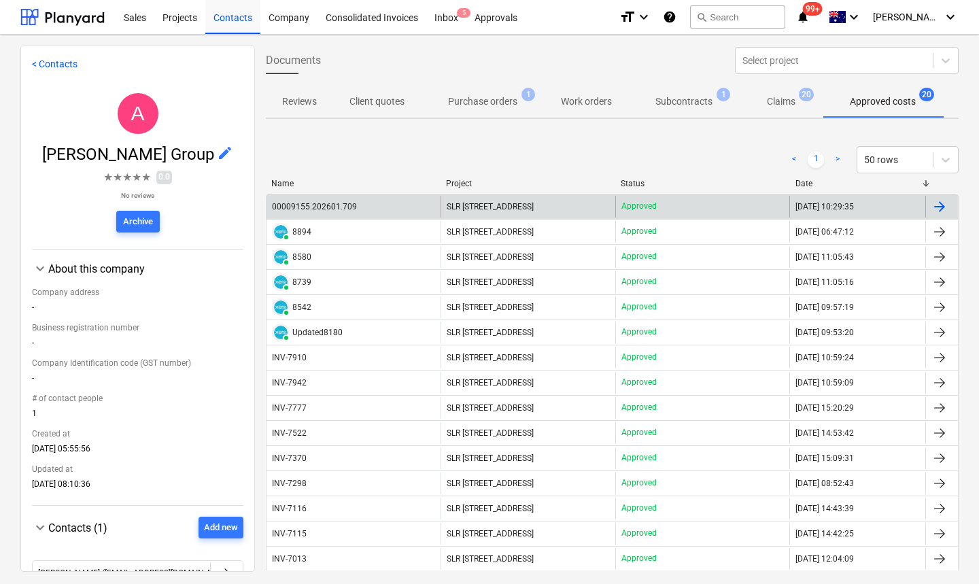
click at [324, 205] on div "00009155.202601.709" at bounding box center [314, 207] width 85 height 10
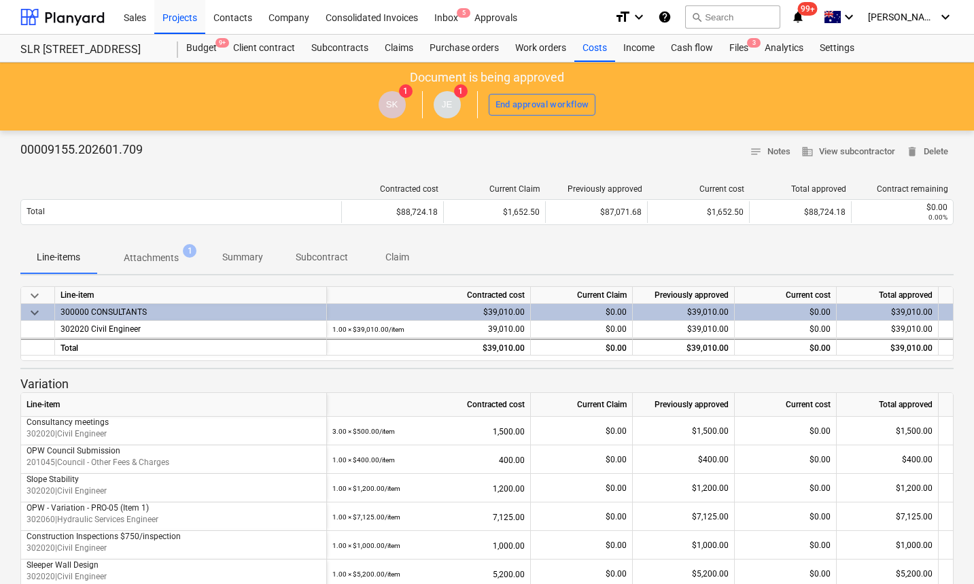
click at [168, 259] on p "Attachments" at bounding box center [151, 258] width 55 height 14
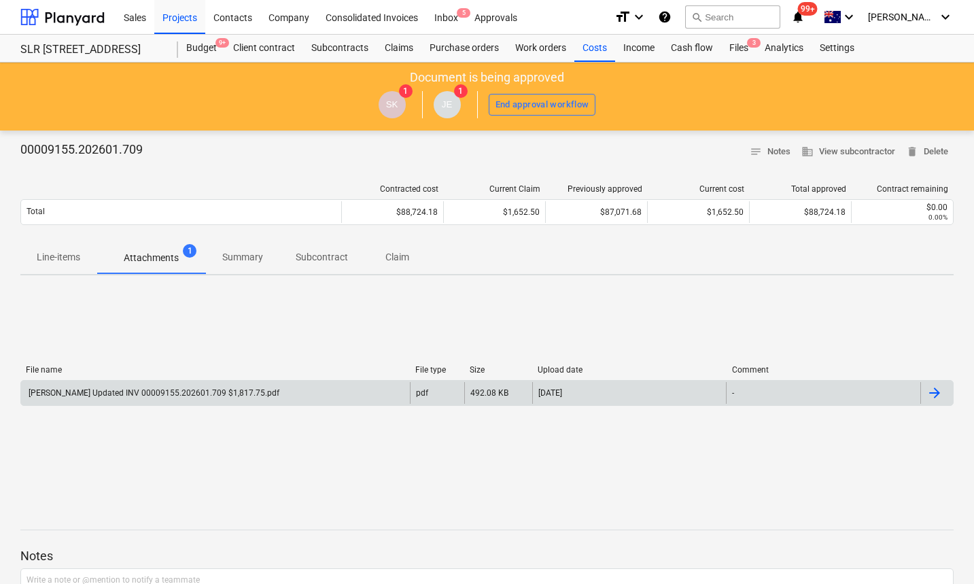
click at [181, 393] on div "[PERSON_NAME] Updated INV 00009155.202601.709 $1,817.75.pdf" at bounding box center [153, 393] width 253 height 10
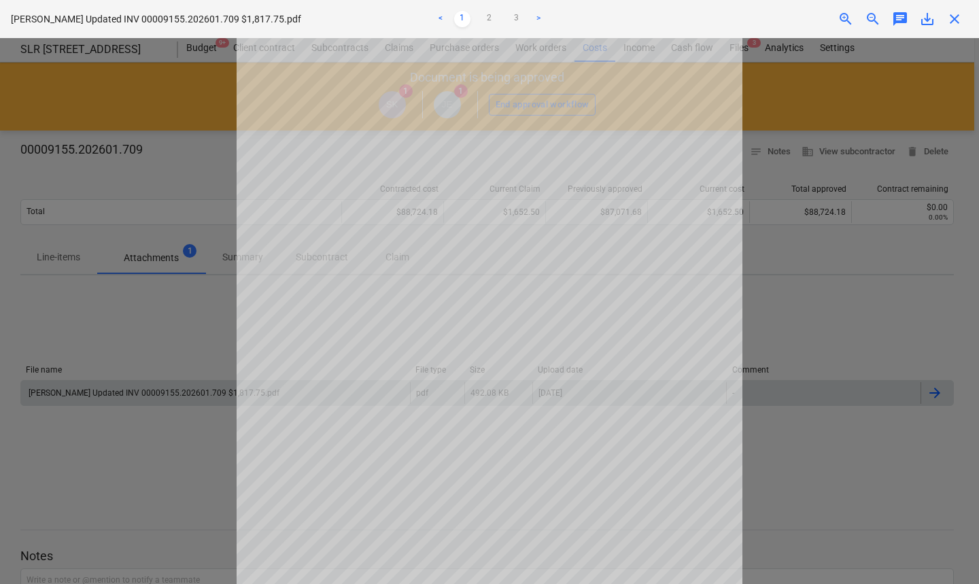
click at [959, 16] on span "close" at bounding box center [954, 19] width 16 height 16
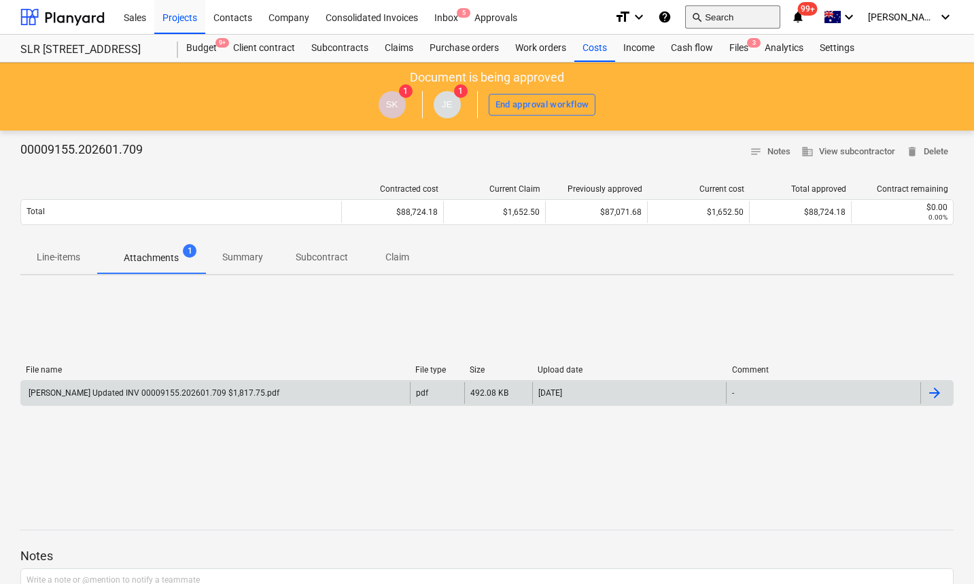
click at [753, 17] on button "search Search" at bounding box center [732, 16] width 95 height 23
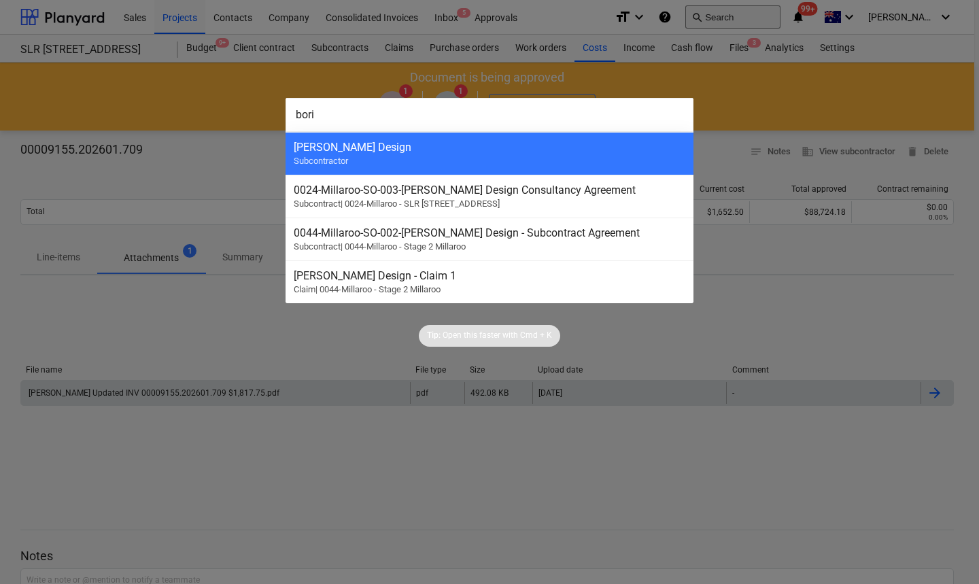
type input "[PERSON_NAME]"
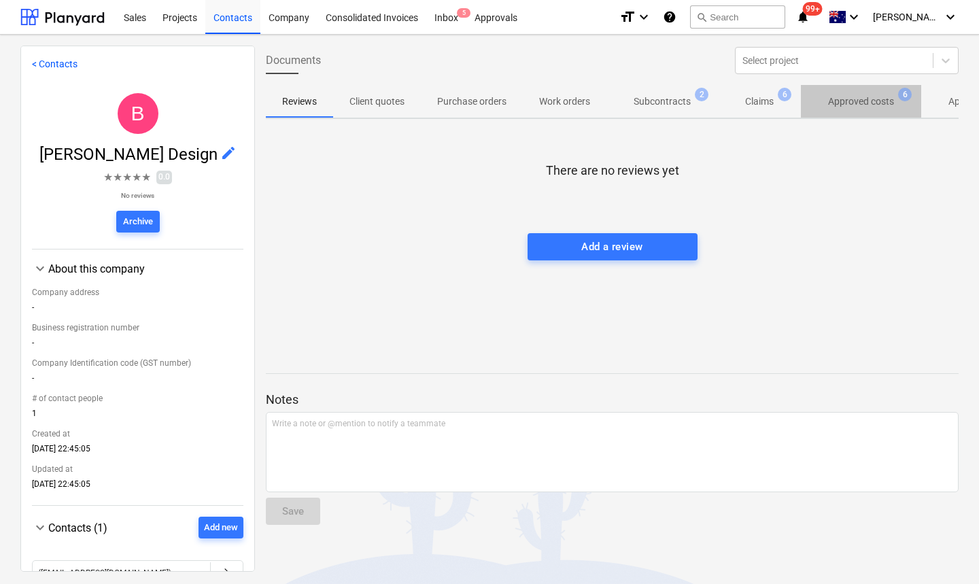
click at [846, 99] on p "Approved costs" at bounding box center [861, 102] width 66 height 14
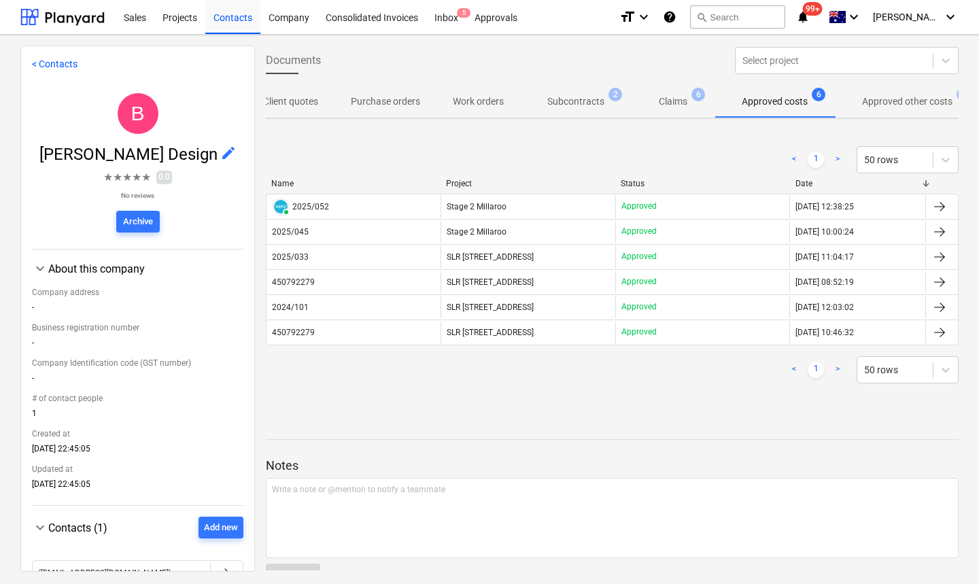
click at [929, 101] on p "Approved other costs" at bounding box center [907, 102] width 90 height 14
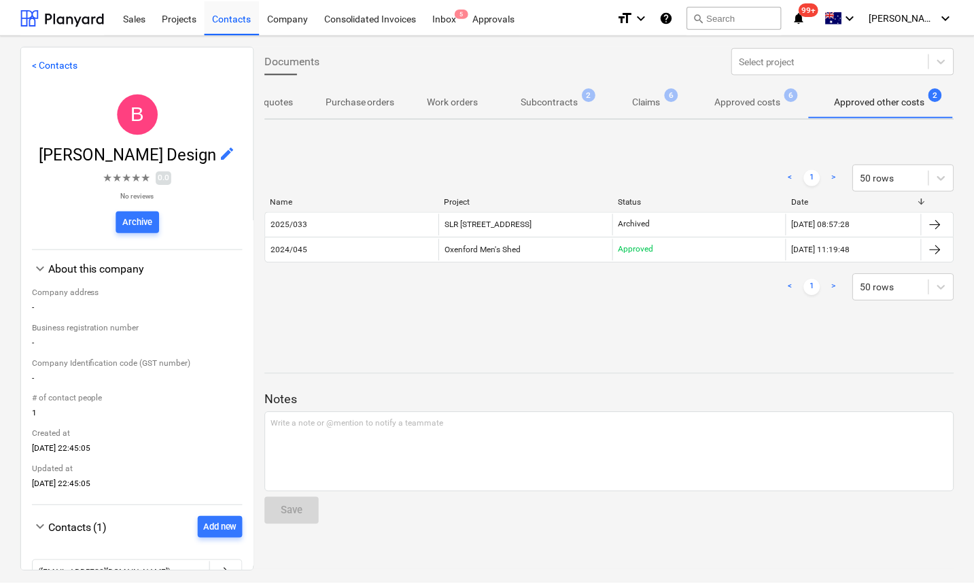
scroll to position [0, 114]
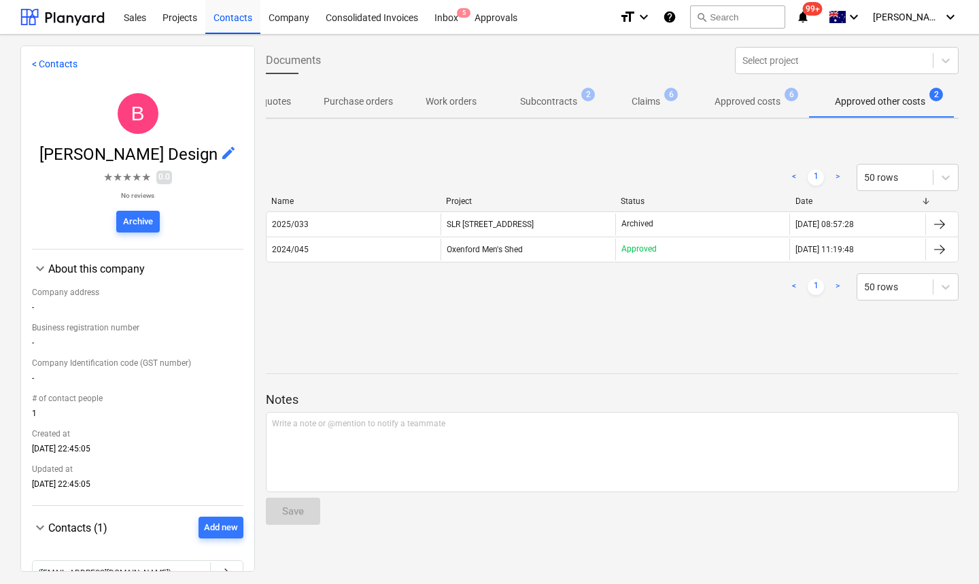
click at [759, 107] on p "Approved costs" at bounding box center [748, 102] width 66 height 14
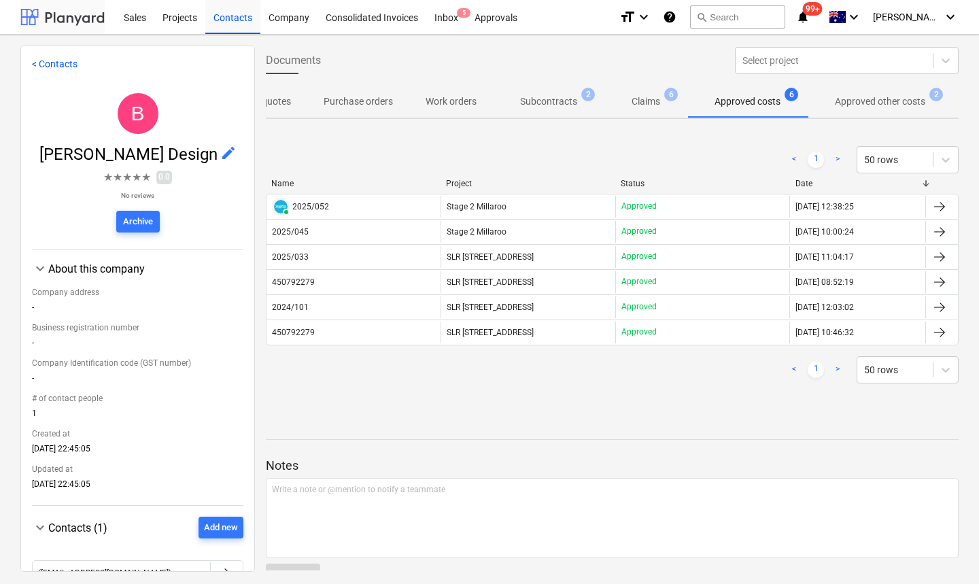
click at [71, 12] on div at bounding box center [62, 17] width 84 height 34
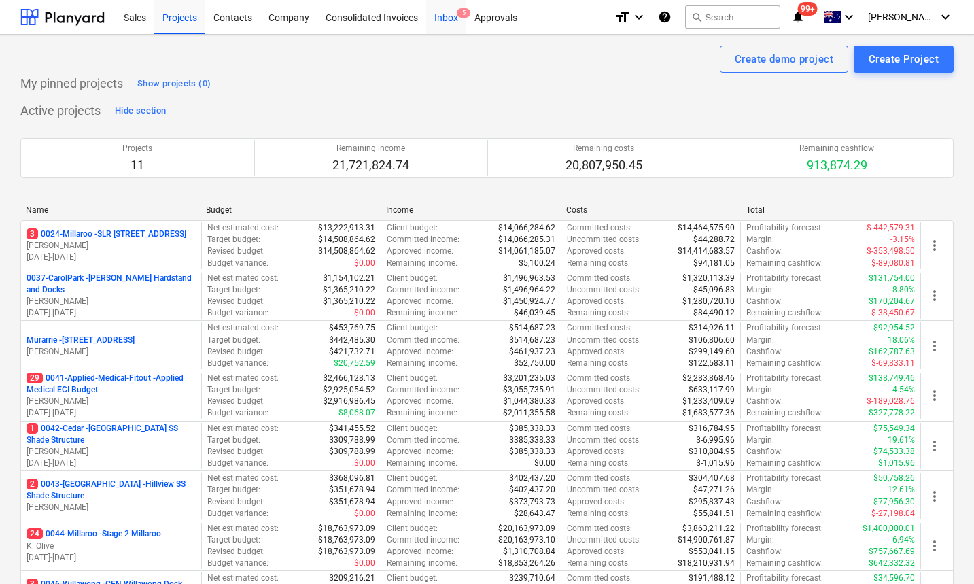
click at [453, 12] on div "Inbox 5" at bounding box center [446, 16] width 40 height 35
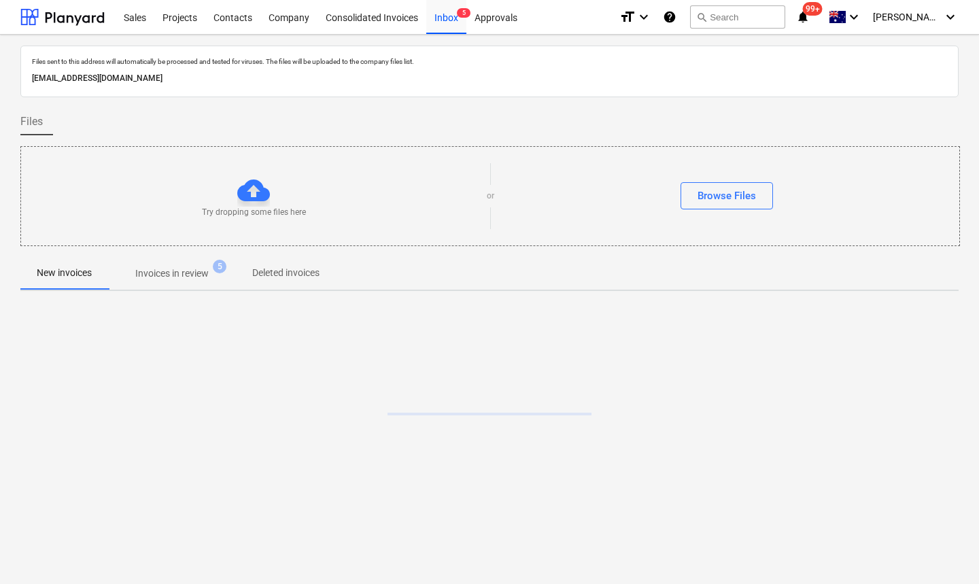
click at [177, 272] on p "Invoices in review" at bounding box center [171, 274] width 73 height 14
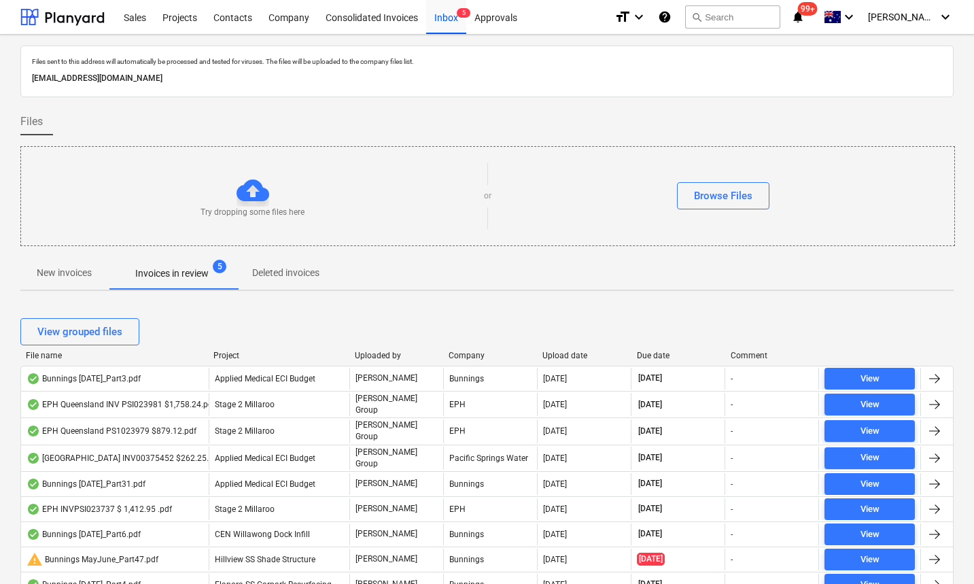
click at [645, 354] on div "Due date" at bounding box center [678, 356] width 83 height 10
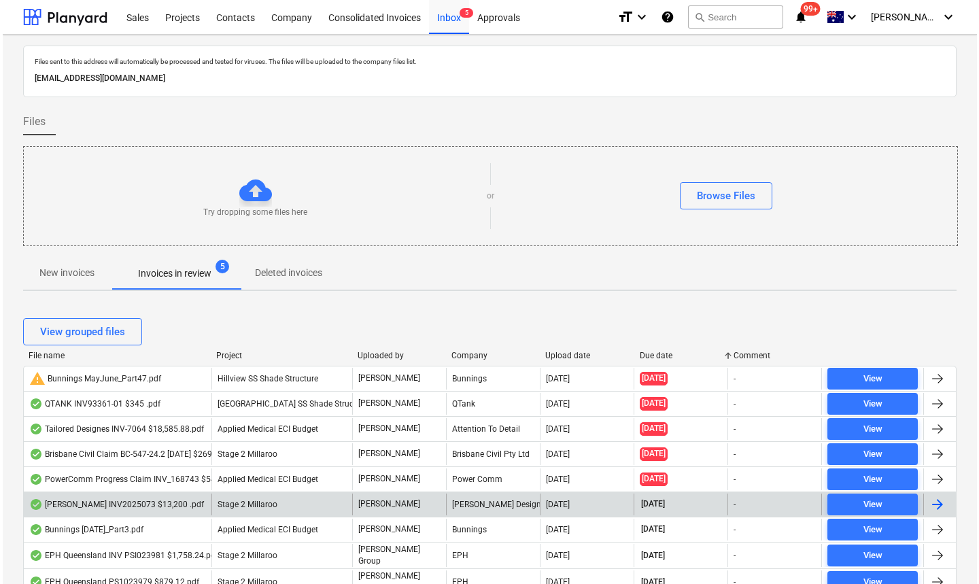
scroll to position [7, 0]
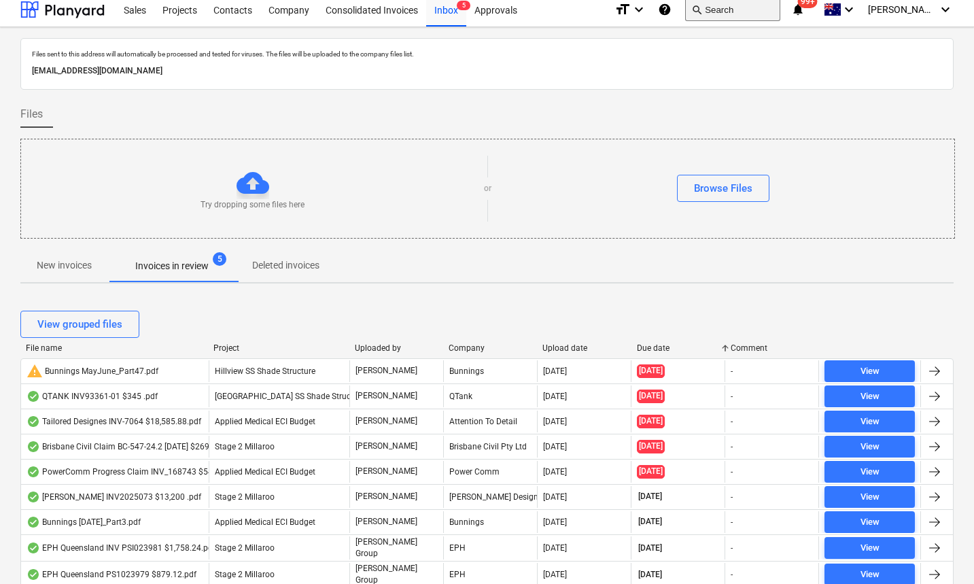
click at [742, 10] on button "search Search" at bounding box center [732, 9] width 95 height 23
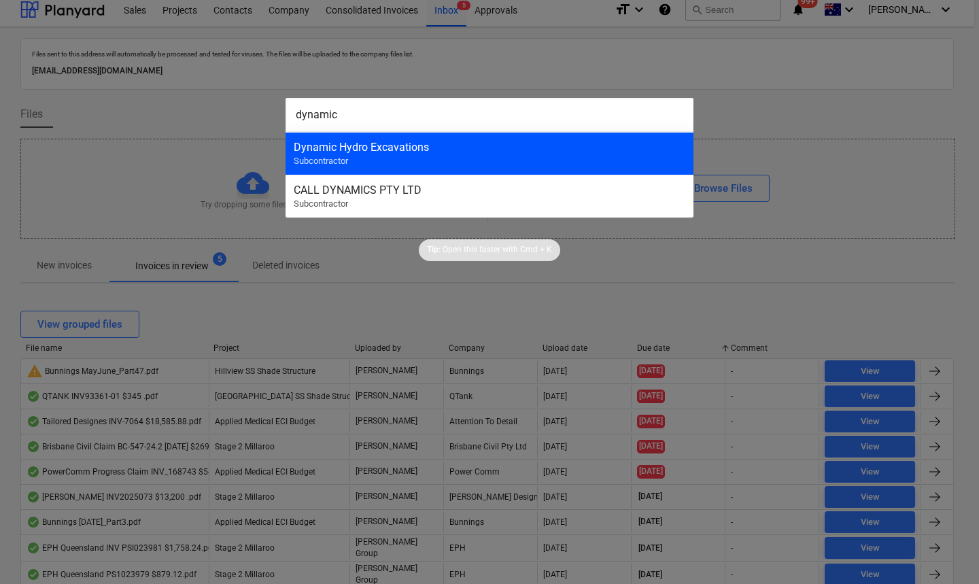
type input "dynamic"
click at [451, 154] on div "Dynamic Hydro Excavations Subcontractor" at bounding box center [490, 153] width 408 height 43
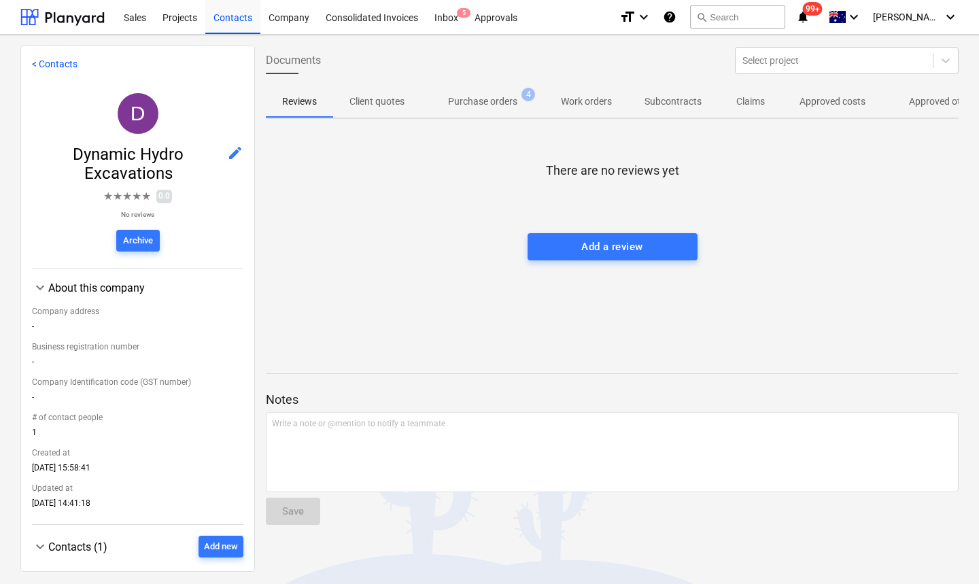
click at [910, 109] on span "Approved other costs 40" at bounding box center [954, 101] width 145 height 24
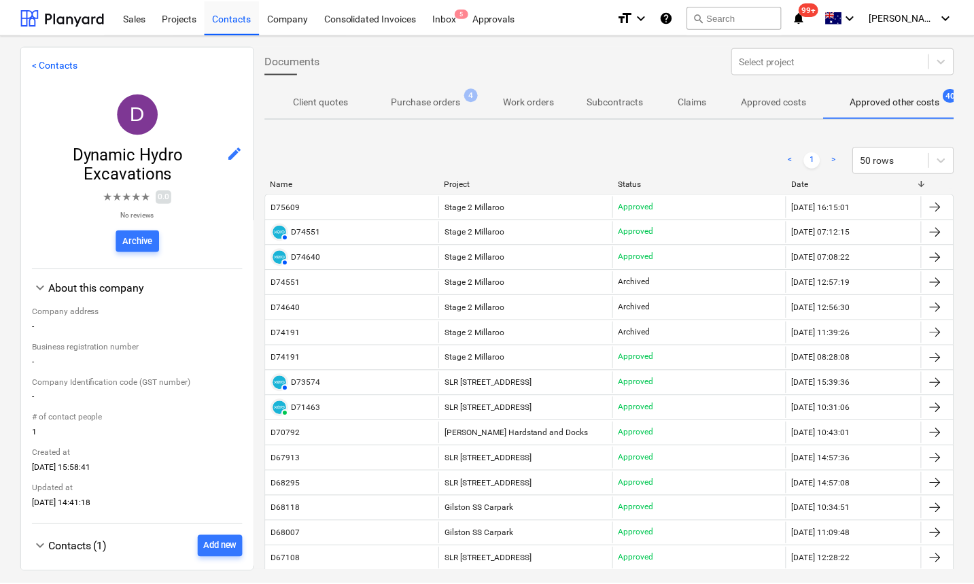
scroll to position [0, 73]
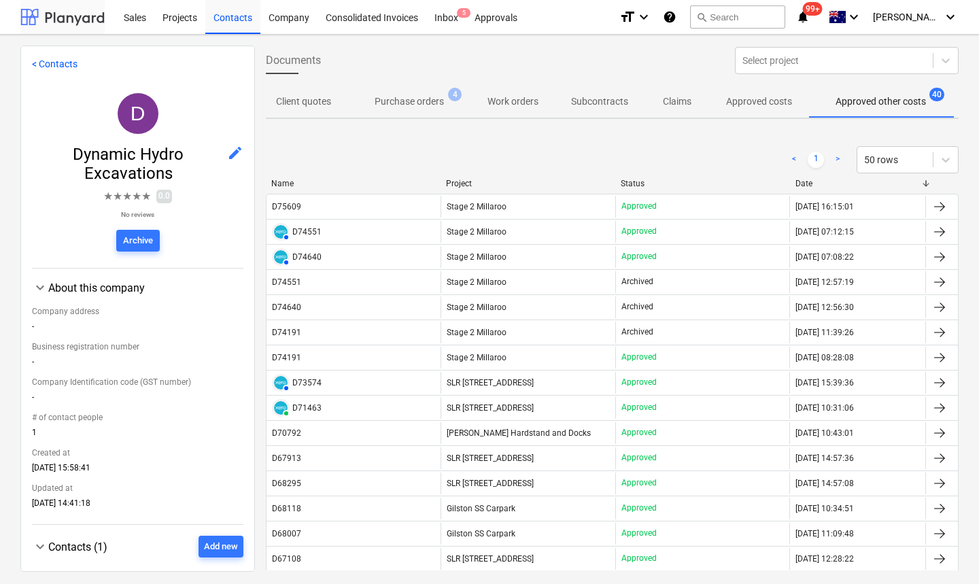
click at [61, 21] on div at bounding box center [62, 17] width 84 height 34
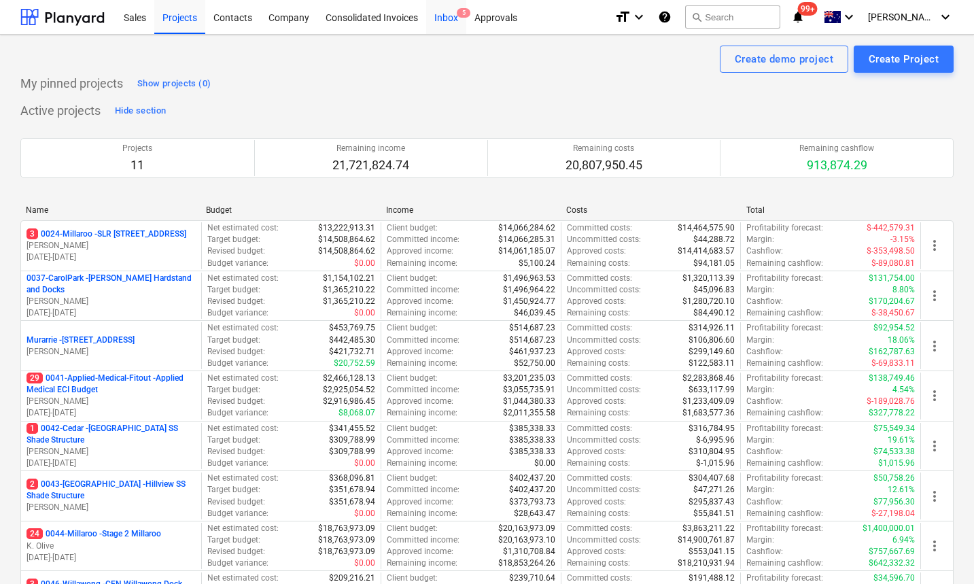
click at [451, 17] on div "Inbox 5" at bounding box center [446, 16] width 40 height 35
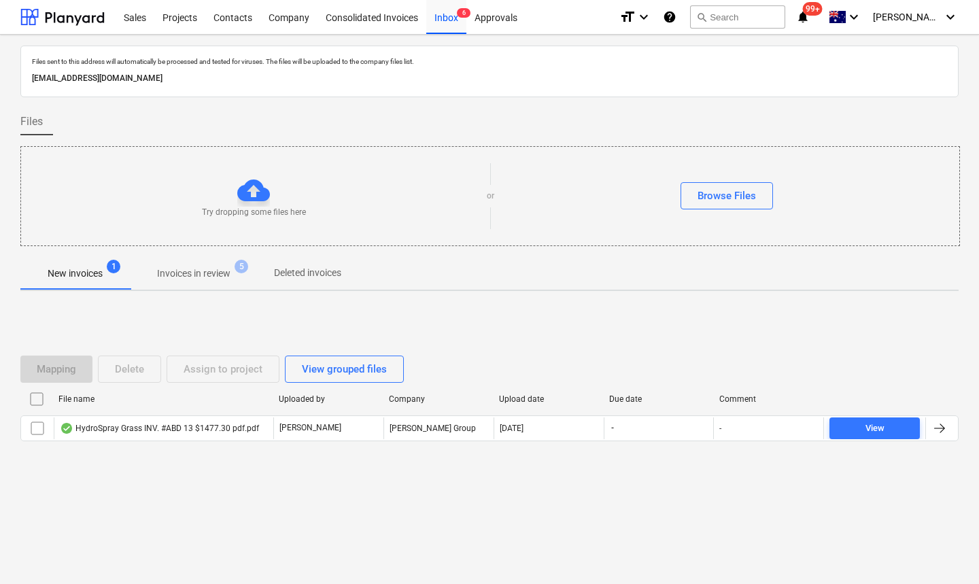
click at [198, 485] on div "Mapping Delete Assign to project View grouped files File name Uploaded by Compa…" at bounding box center [489, 404] width 938 height 204
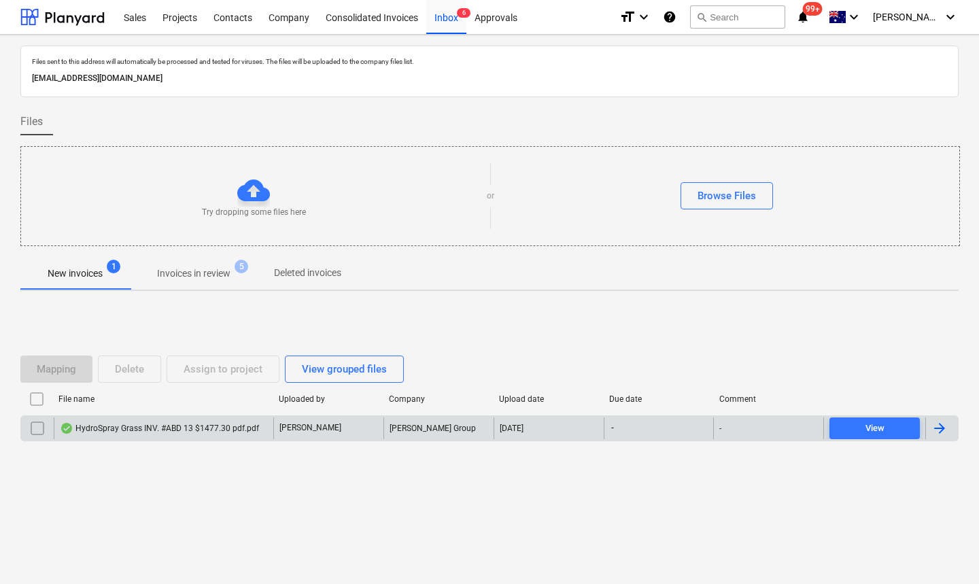
click at [172, 428] on div "HydroSpray Grass INV. #ABD 13 $1477.30 pdf.pdf" at bounding box center [159, 428] width 199 height 11
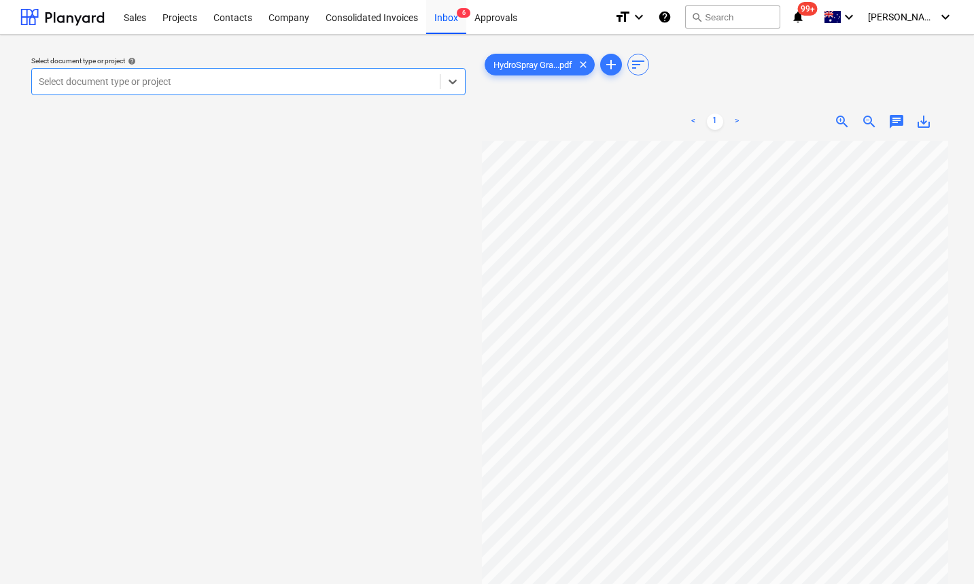
click at [271, 88] on div "Select document type or project" at bounding box center [236, 81] width 408 height 19
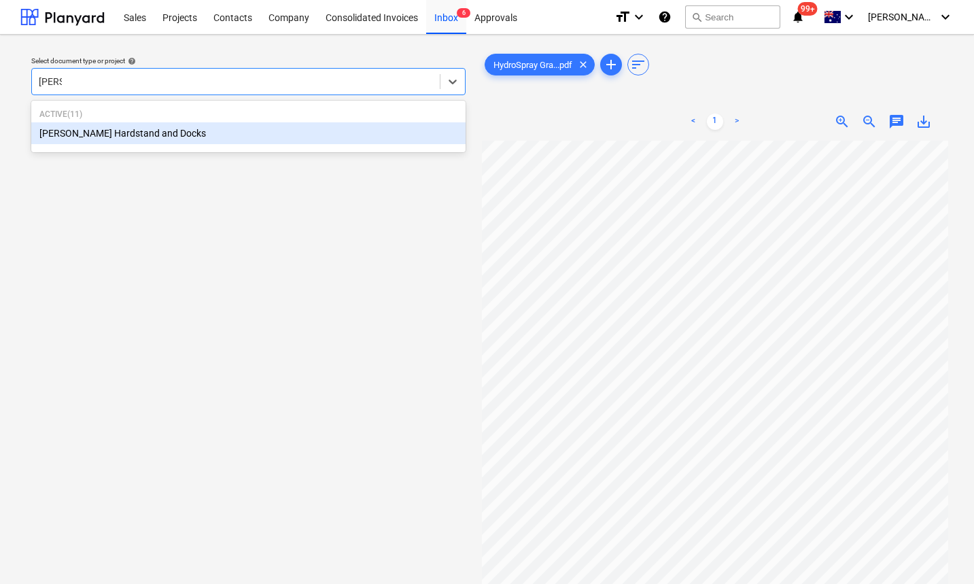
type input "[PERSON_NAME]"
click at [173, 139] on div "[PERSON_NAME] Hardstand and Docks" at bounding box center [248, 133] width 434 height 22
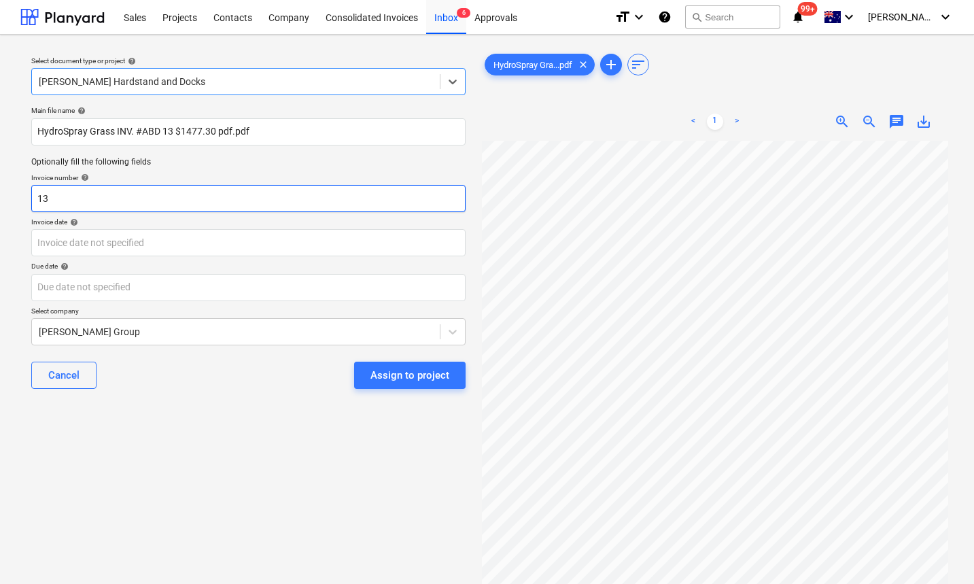
click at [33, 198] on input "13" at bounding box center [248, 198] width 434 height 27
type input "#ABD13"
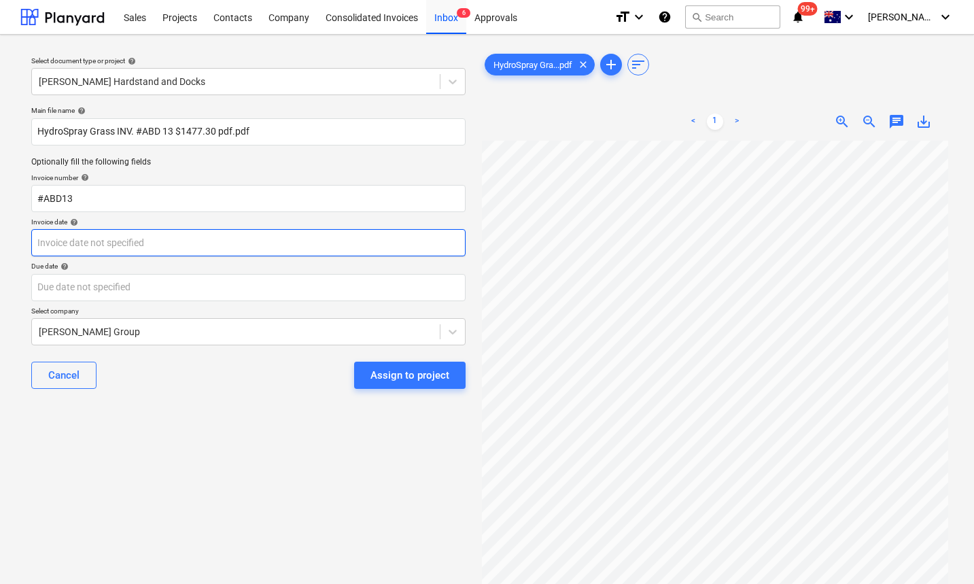
click at [71, 239] on body "Sales Projects Contacts Company Consolidated Invoices Inbox 6 Approvals format_…" at bounding box center [487, 292] width 974 height 584
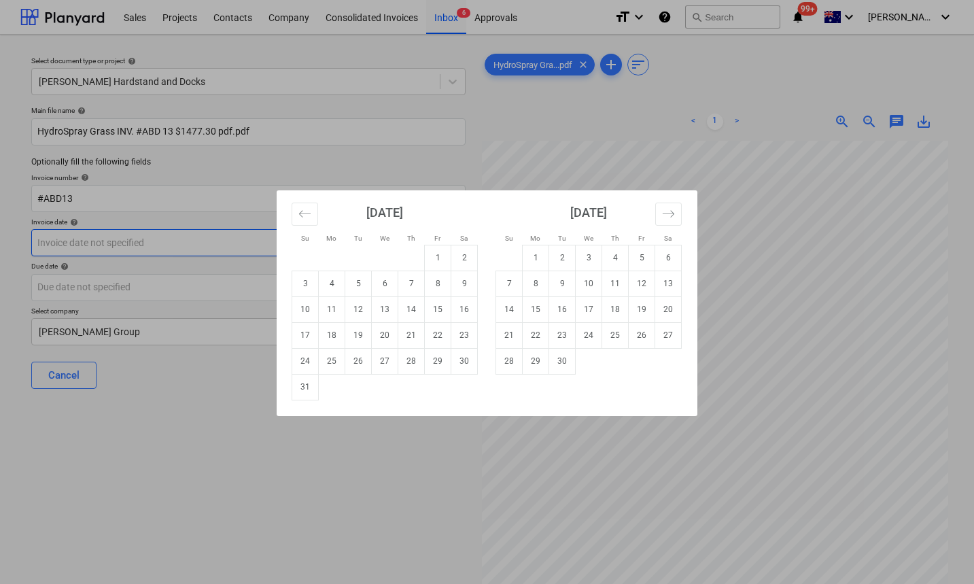
click at [71, 239] on div "Su Mo Tu We Th Fr Sa Su Mo Tu We Th Fr Sa [DATE] 1 2 3 4 5 6 7 8 9 10 11 12 13 …" at bounding box center [487, 292] width 974 height 584
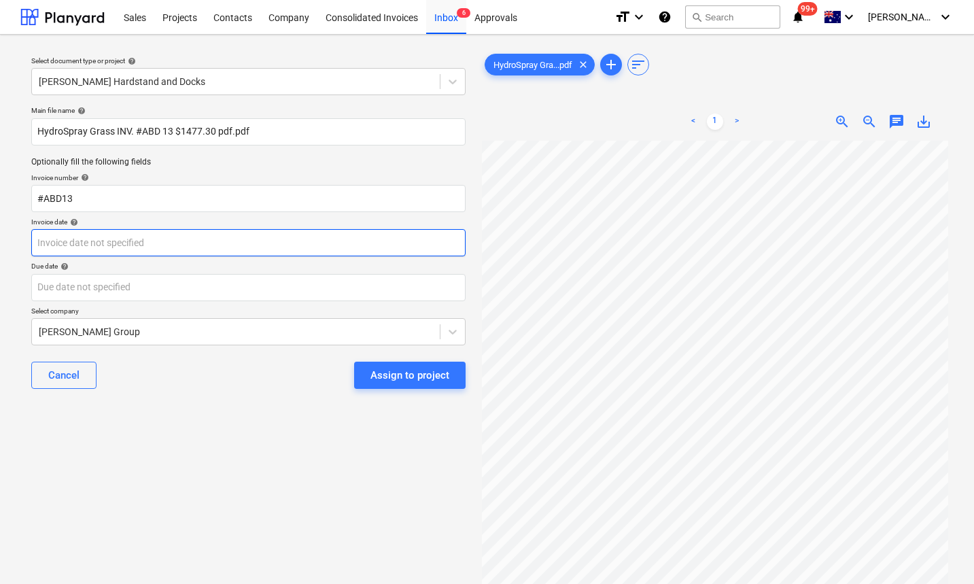
click at [71, 241] on body "Sales Projects Contacts Company Consolidated Invoices Inbox 6 Approvals format_…" at bounding box center [487, 292] width 974 height 584
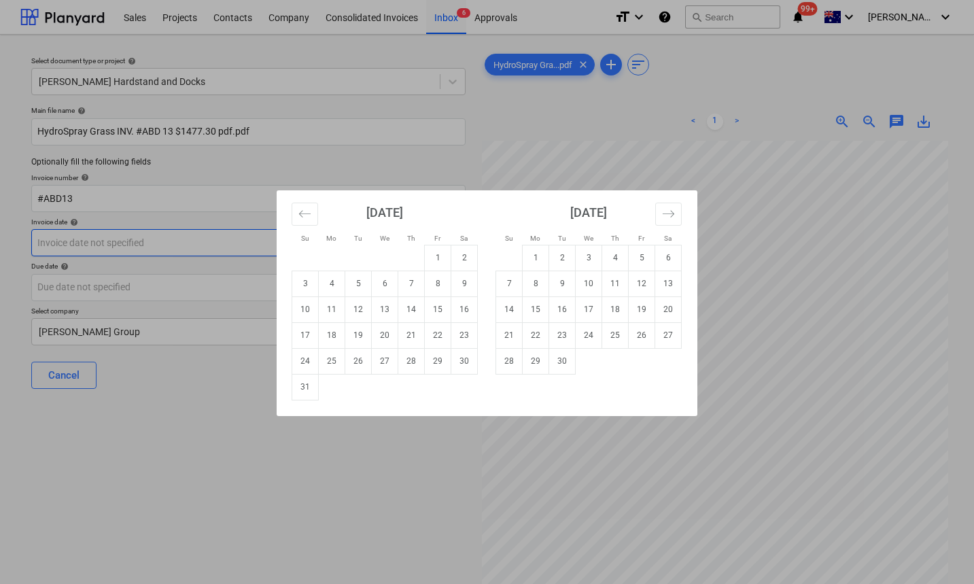
click at [71, 241] on div "Su Mo Tu We Th Fr Sa Su Mo Tu We Th Fr Sa [DATE] 1 2 3 4 5 6 7 8 9 10 11 12 13 …" at bounding box center [487, 292] width 974 height 584
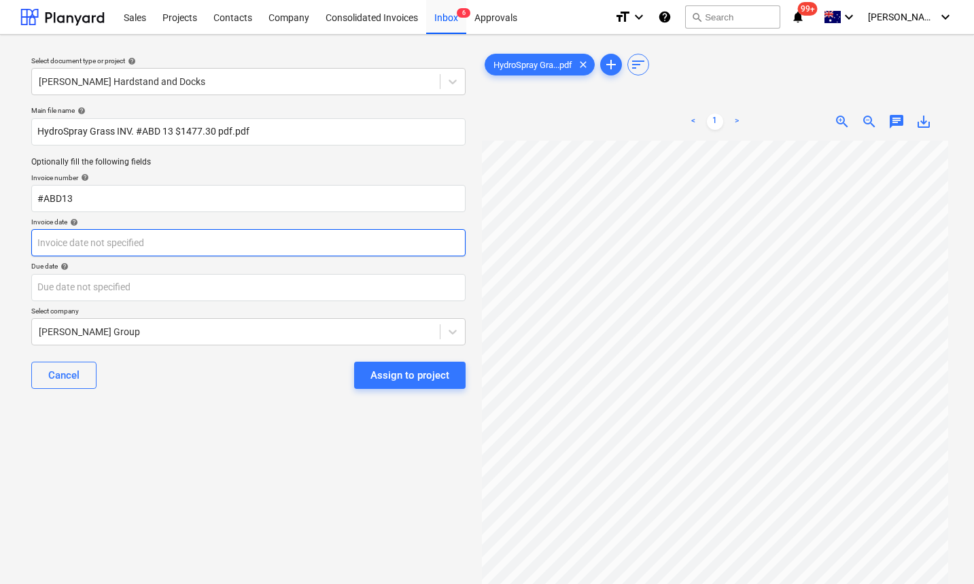
click at [71, 241] on body "Sales Projects Contacts Company Consolidated Invoices Inbox 6 Approvals format_…" at bounding box center [487, 292] width 974 height 584
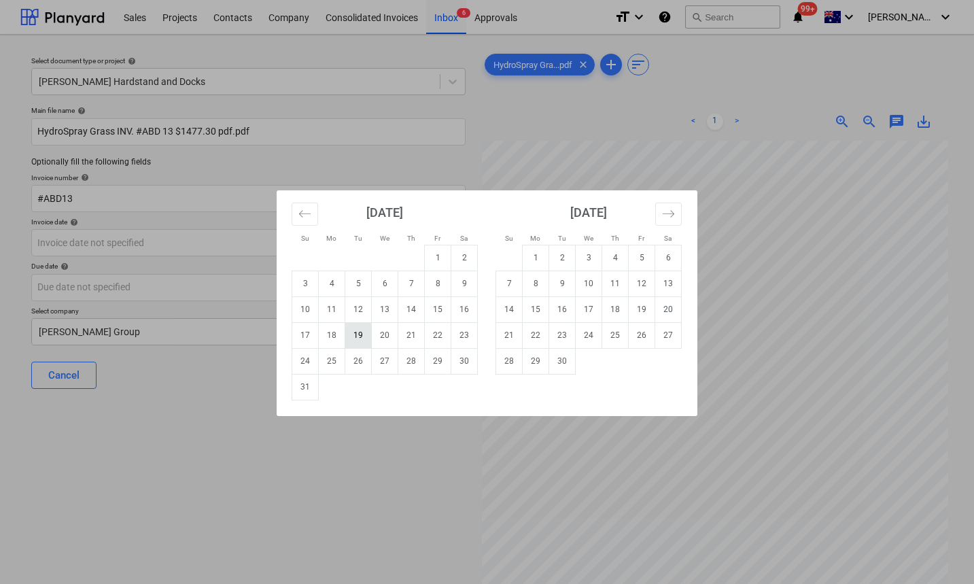
click at [354, 335] on td "19" at bounding box center [358, 335] width 27 height 26
type input "[DATE]"
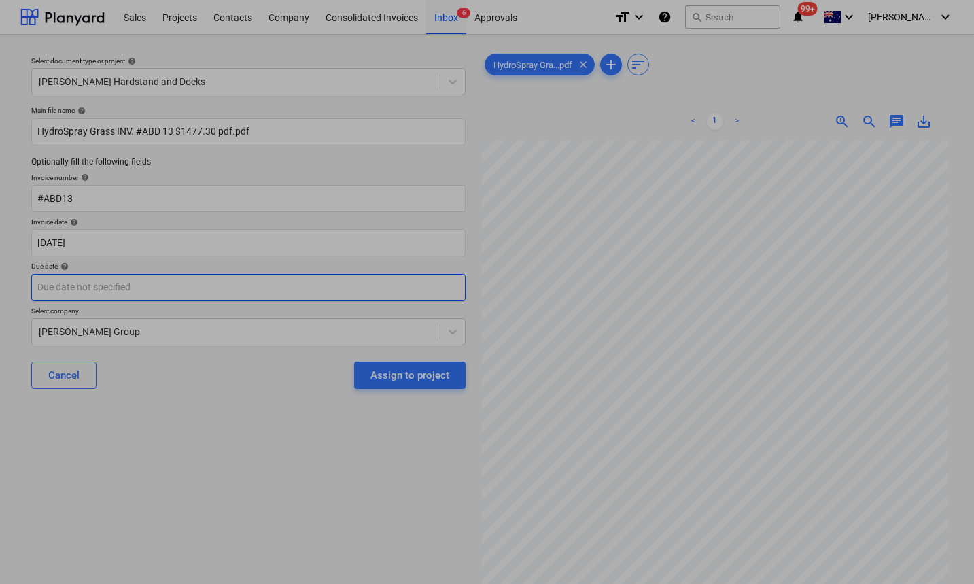
click at [194, 294] on body "Sales Projects Contacts Company Consolidated Invoices Inbox 6 Approvals format_…" at bounding box center [487, 292] width 974 height 584
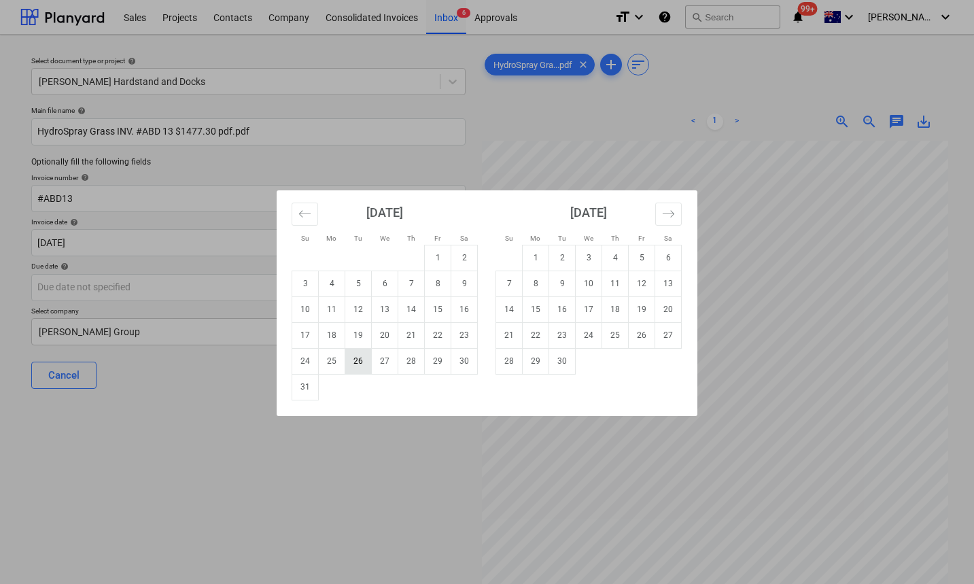
click at [360, 359] on td "26" at bounding box center [358, 361] width 27 height 26
type input "[DATE]"
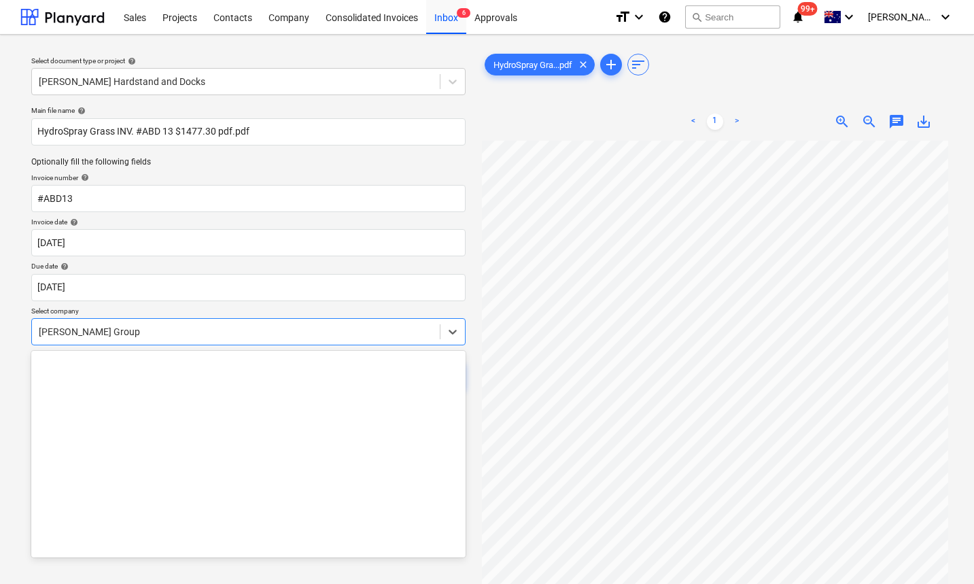
click at [226, 327] on div at bounding box center [236, 332] width 394 height 14
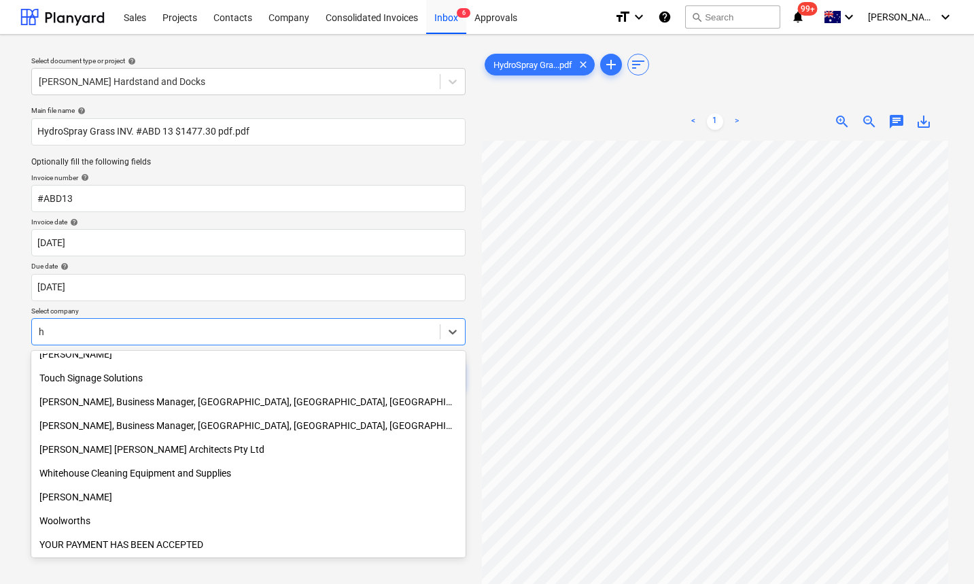
scroll to position [5412, 0]
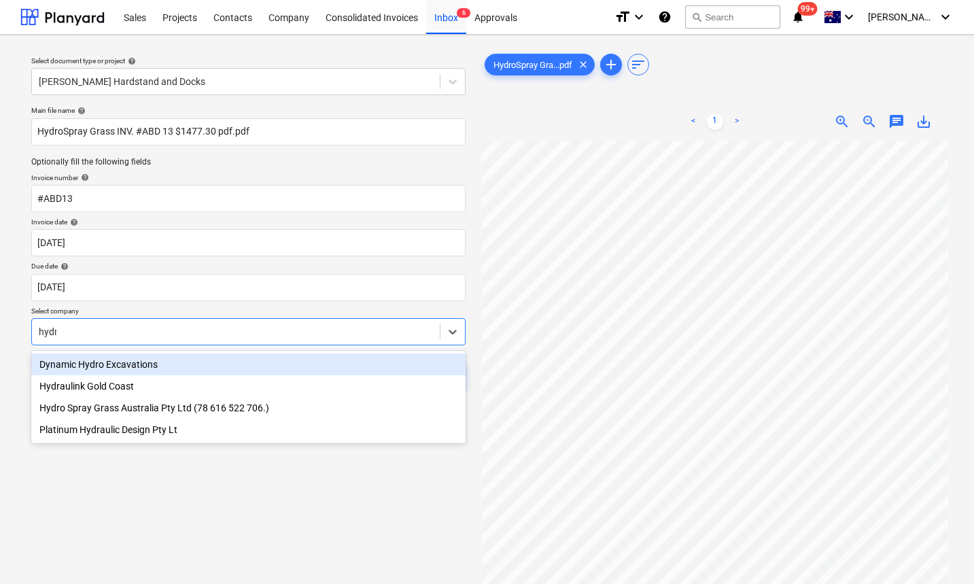
type input "hydro"
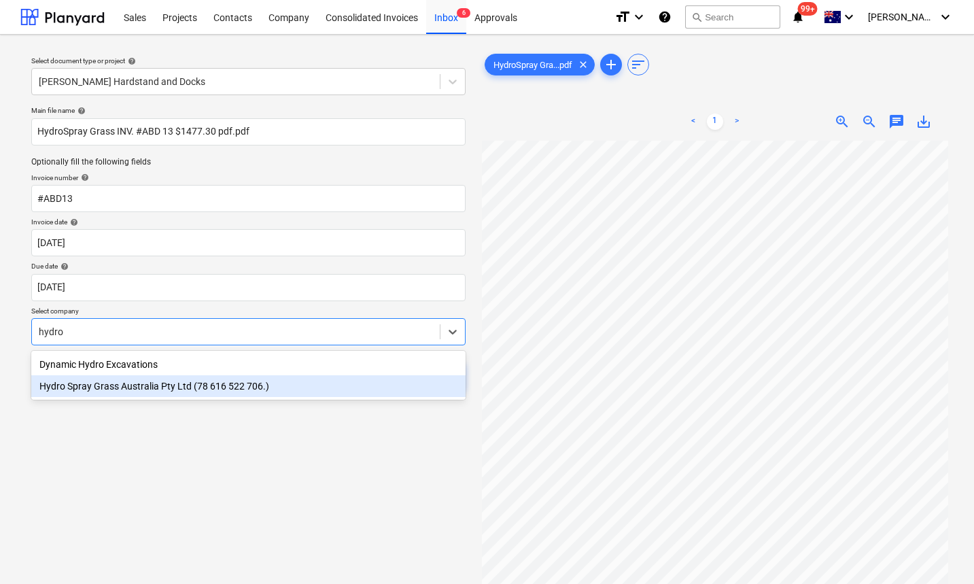
click at [177, 388] on div "Hydro Spray Grass Australia Pty Ltd (78 616 522 706.)" at bounding box center [248, 386] width 434 height 22
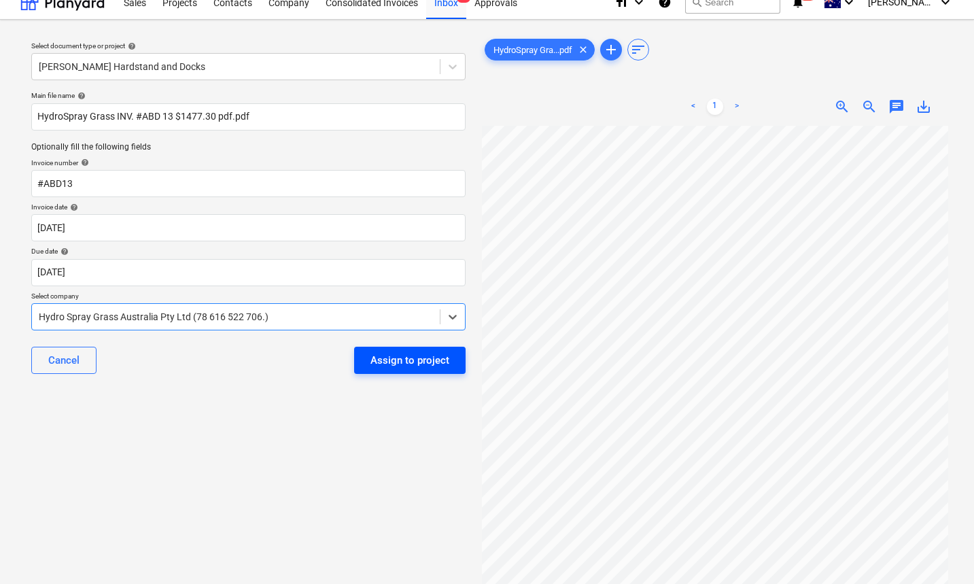
scroll to position [16, 0]
click at [418, 363] on div "Assign to project" at bounding box center [410, 360] width 79 height 18
